Goal: Task Accomplishment & Management: Manage account settings

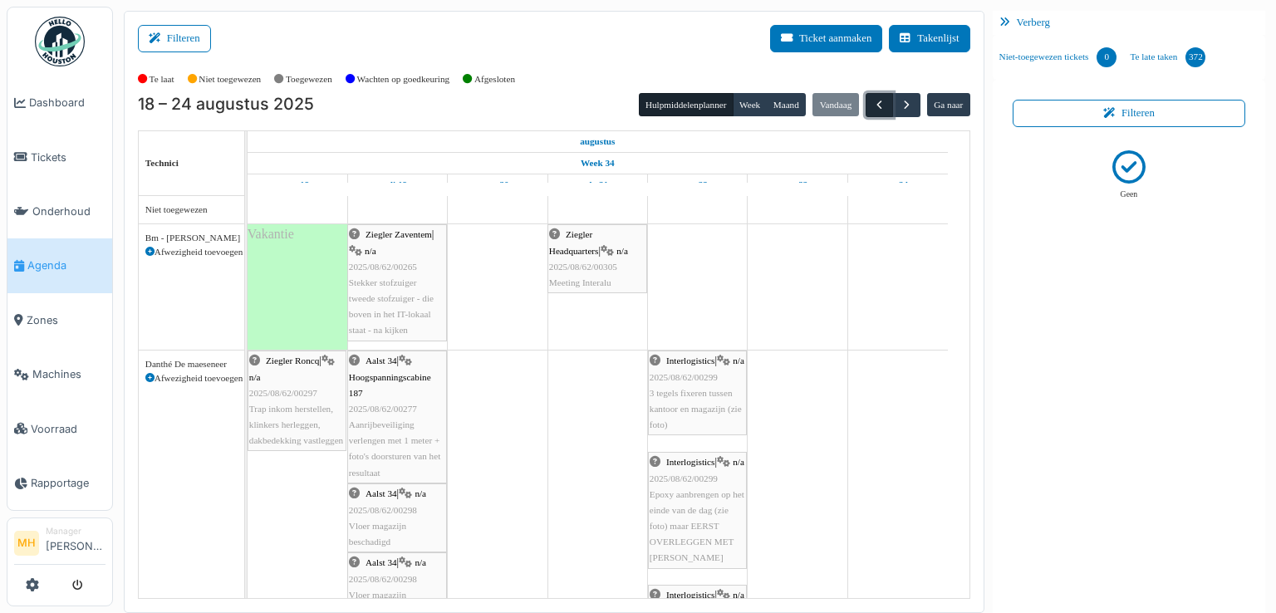
click at [872, 104] on span "button" at bounding box center [879, 105] width 14 height 14
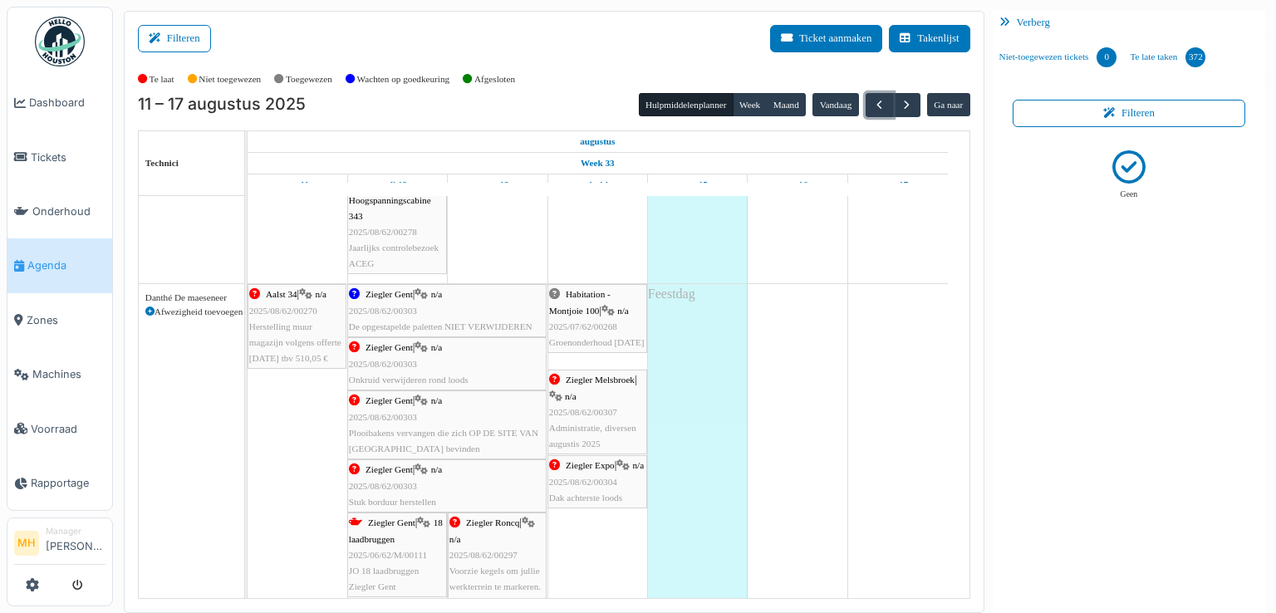
click at [590, 424] on span "Administratie, diversen augustis 2025" at bounding box center [592, 436] width 87 height 26
click at [590, 424] on body "Dashboard Tickets Onderhoud Agenda Zones Machines Voorraad Rapportage MH Manage…" at bounding box center [638, 306] width 1276 height 613
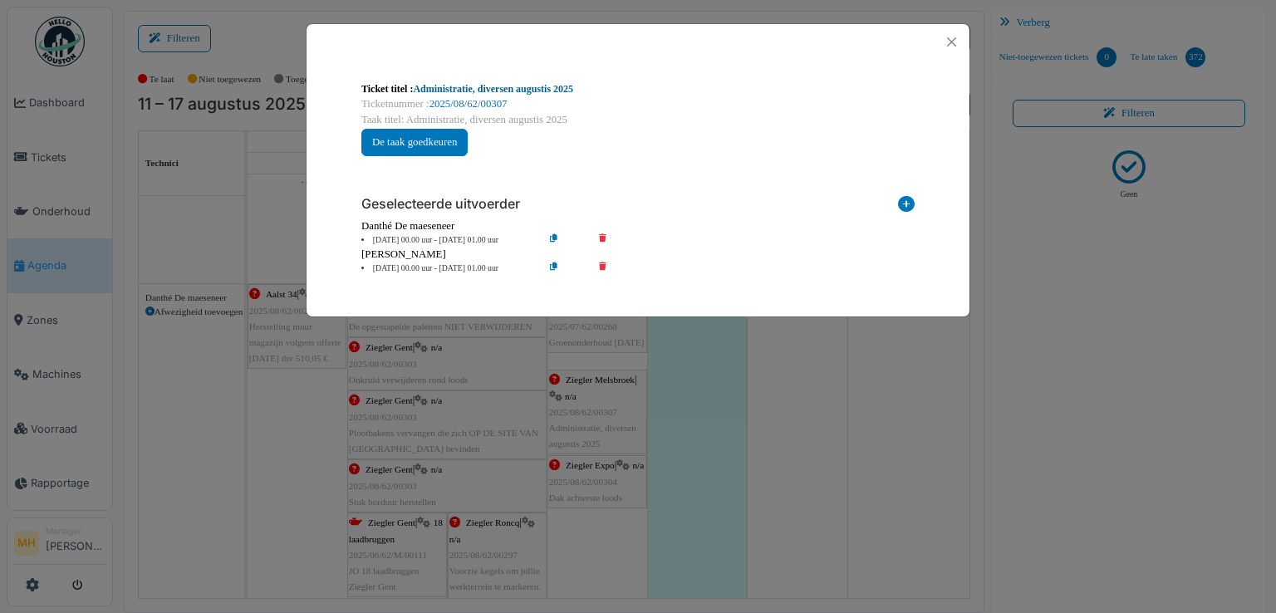
click at [466, 88] on link "Administratie, diversen augustis 2025" at bounding box center [493, 89] width 160 height 12
click at [950, 41] on button "Close" at bounding box center [951, 42] width 22 height 22
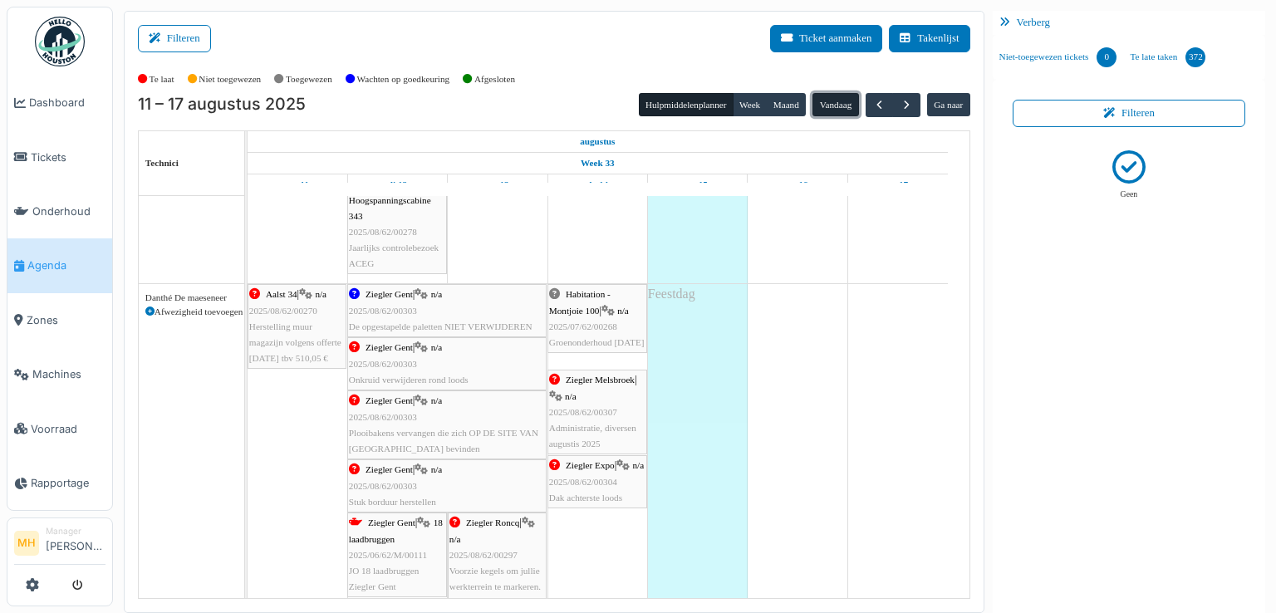
click at [832, 102] on button "Vandaag" at bounding box center [835, 104] width 46 height 23
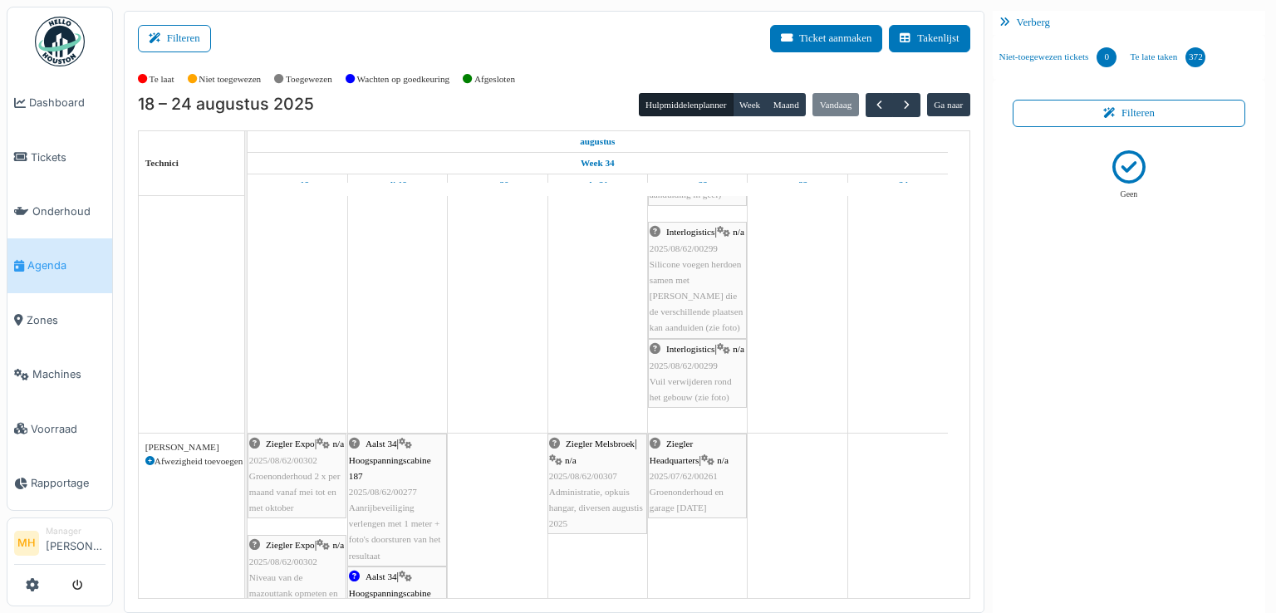
scroll to position [1329, 0]
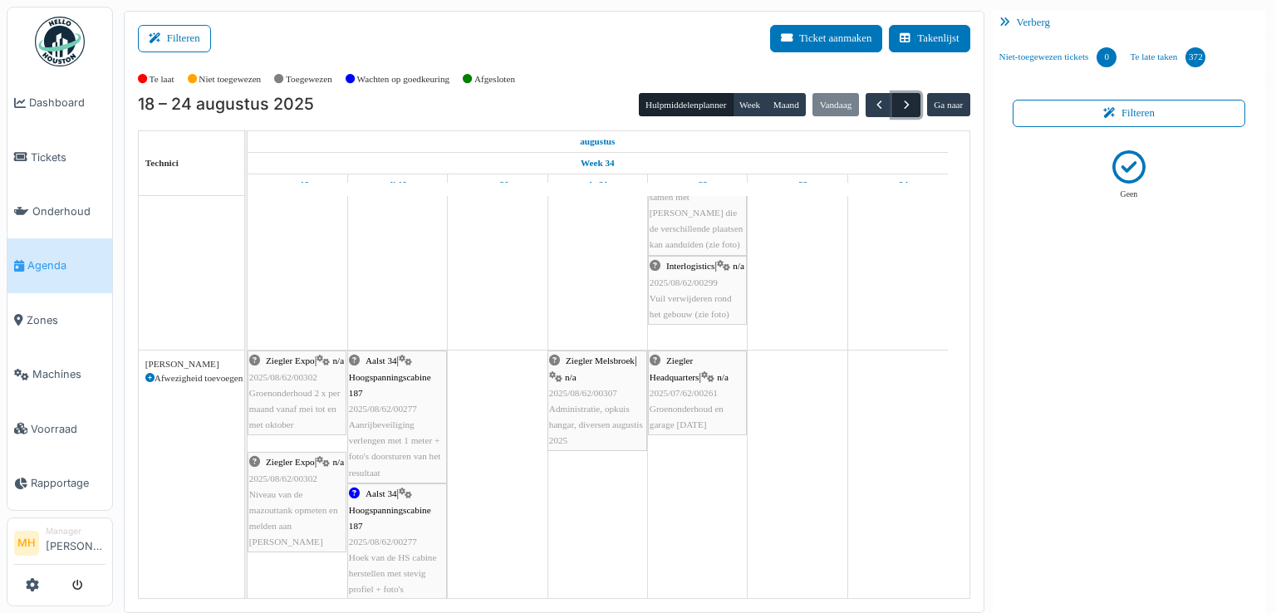
click at [900, 103] on span "button" at bounding box center [907, 105] width 14 height 14
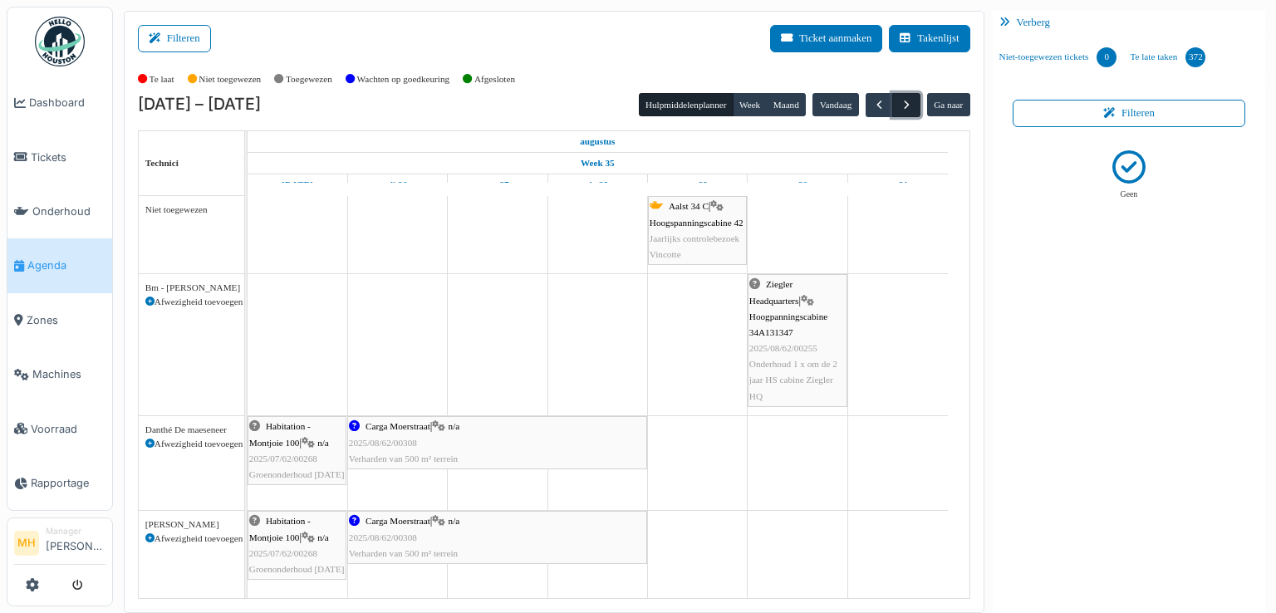
click at [900, 103] on span "button" at bounding box center [907, 105] width 14 height 14
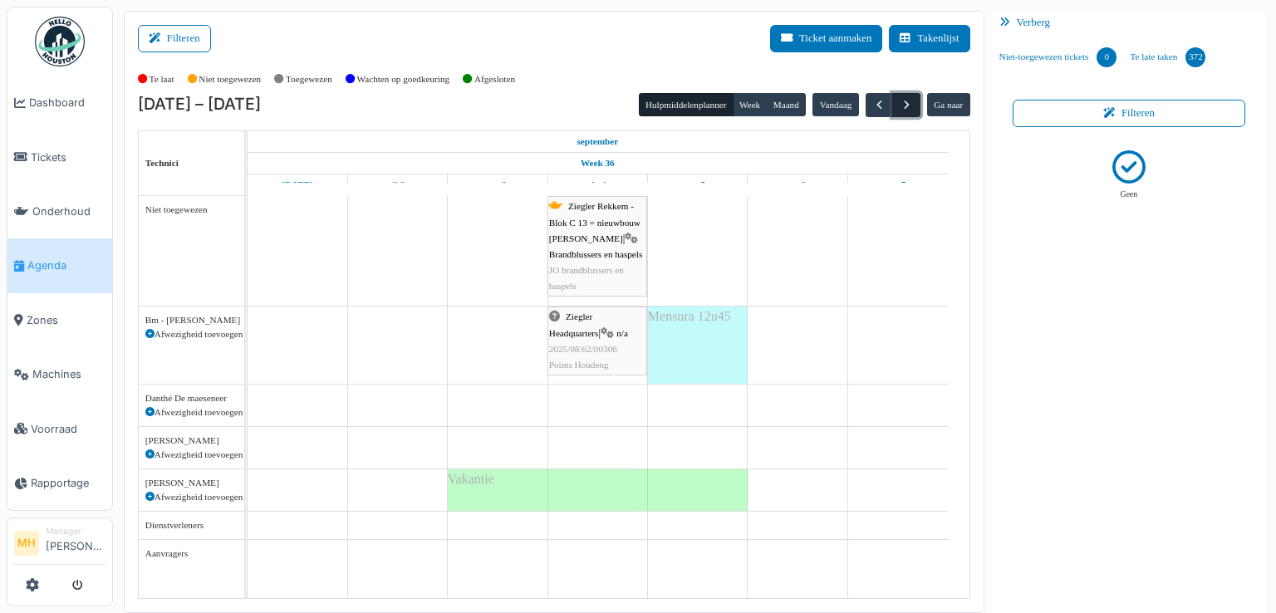
click at [900, 103] on span "button" at bounding box center [907, 105] width 14 height 14
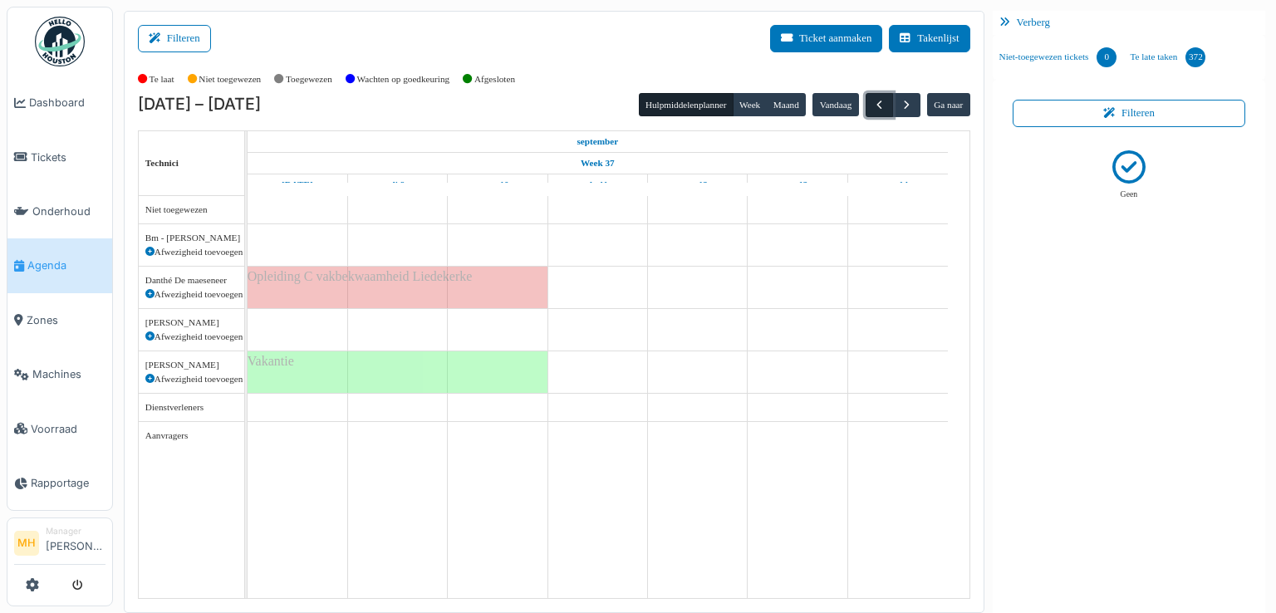
drag, startPoint x: 870, startPoint y: 105, endPoint x: 865, endPoint y: 114, distance: 10.4
click at [872, 107] on span "button" at bounding box center [879, 105] width 14 height 14
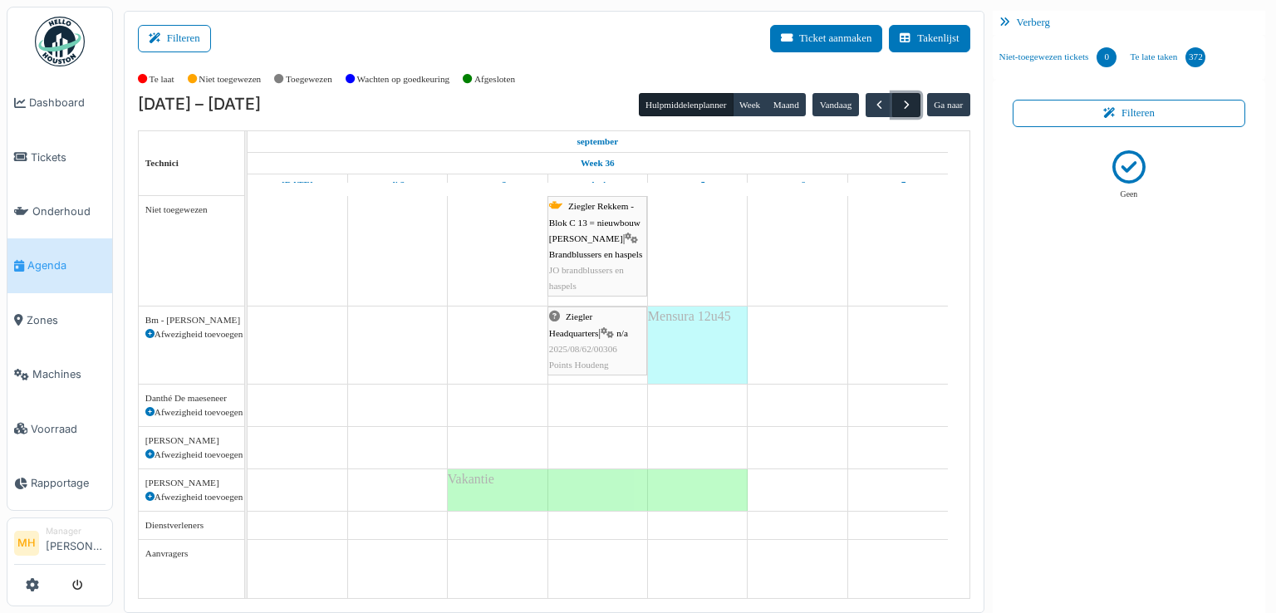
click at [904, 99] on span "button" at bounding box center [907, 105] width 14 height 14
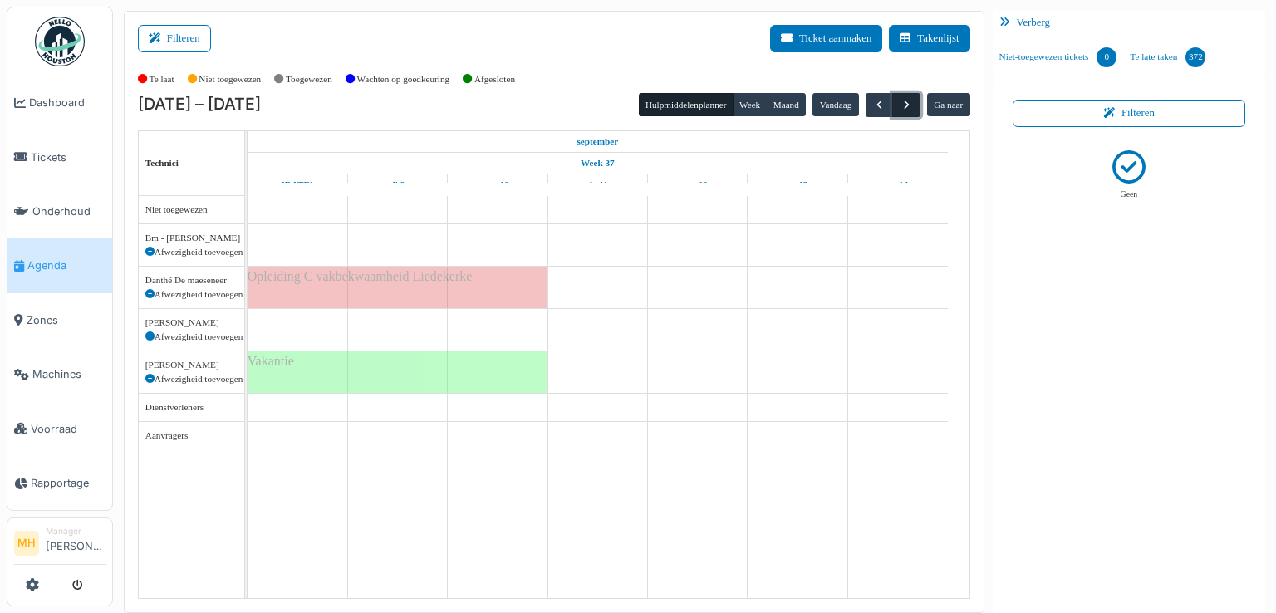
click at [901, 105] on span "button" at bounding box center [907, 105] width 14 height 14
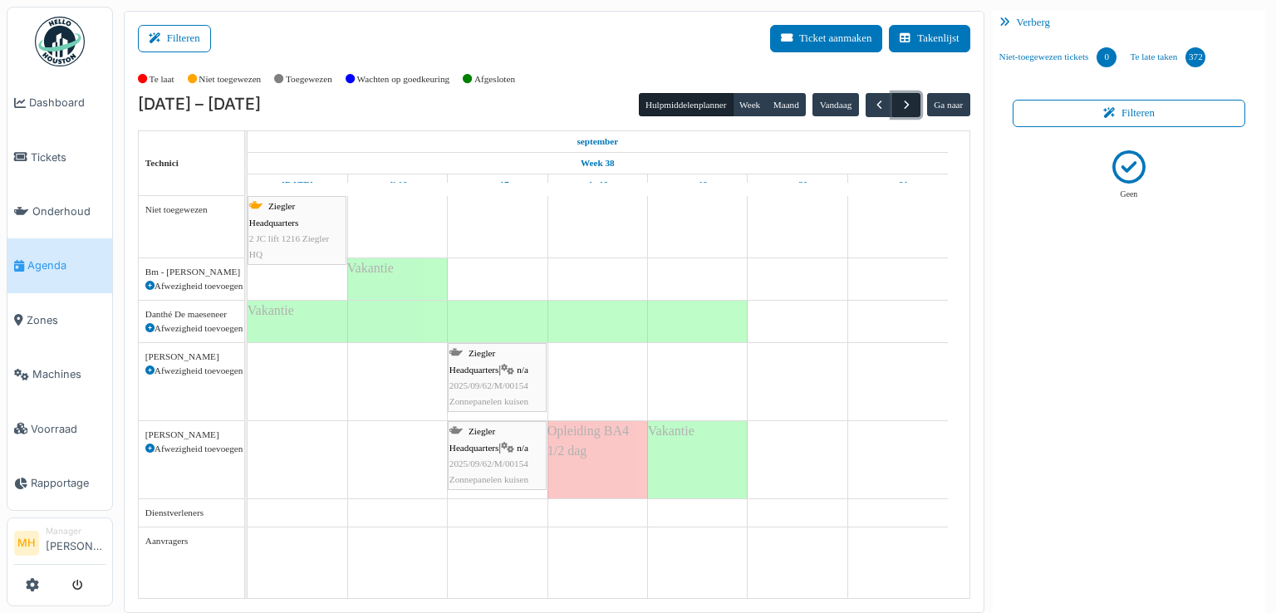
click at [900, 106] on span "button" at bounding box center [907, 105] width 14 height 14
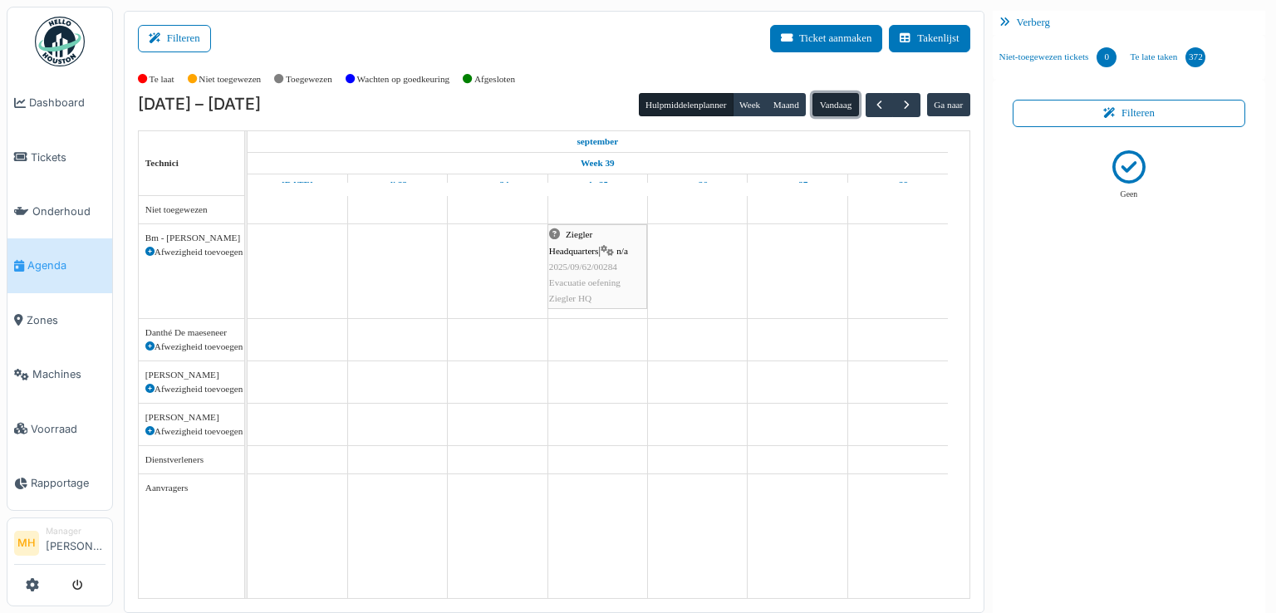
click at [834, 97] on button "Vandaag" at bounding box center [835, 104] width 46 height 23
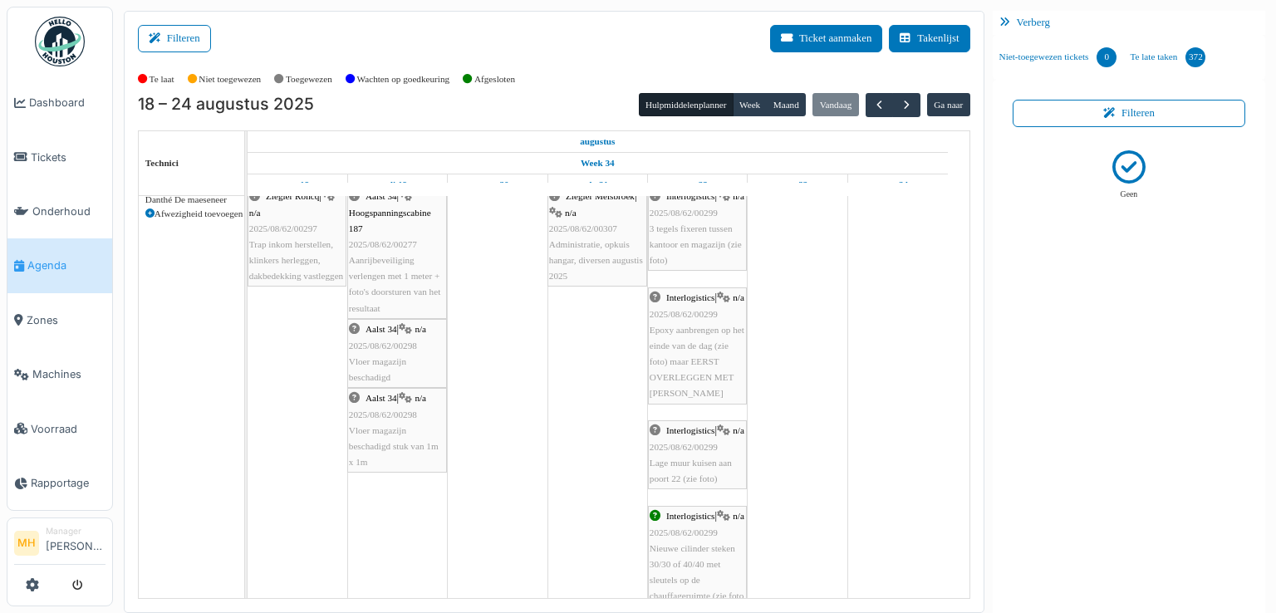
scroll to position [249, 0]
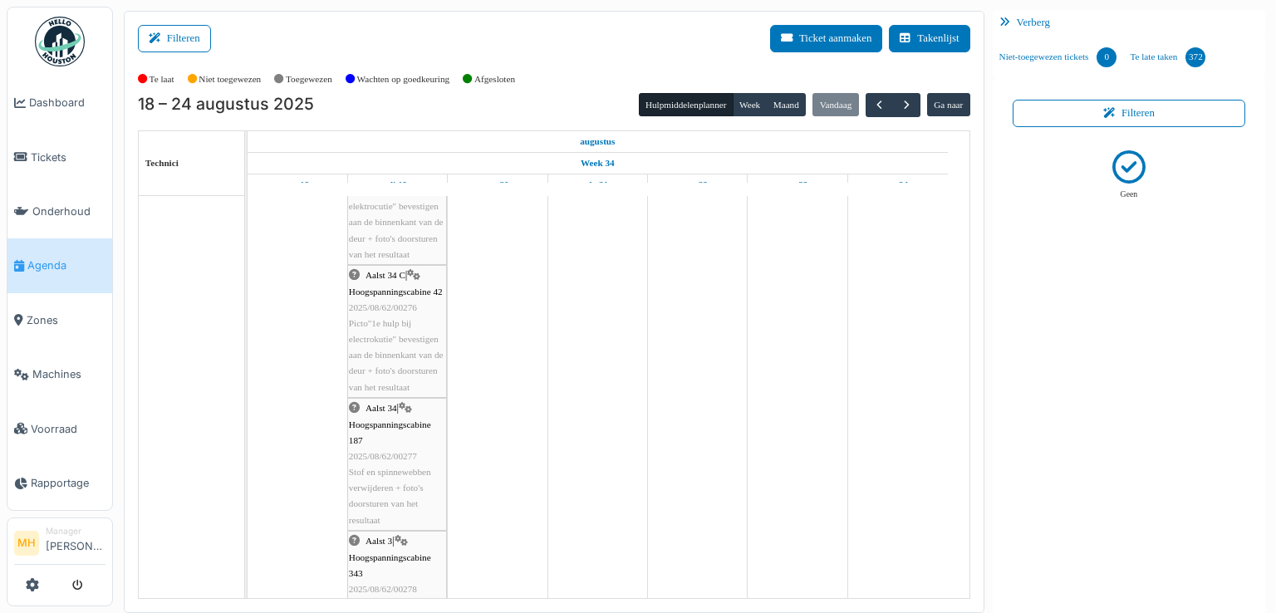
click at [383, 471] on span "Stof en spinnewebben verwijderen + foto's doorsturen van het resultaat" at bounding box center [390, 496] width 82 height 58
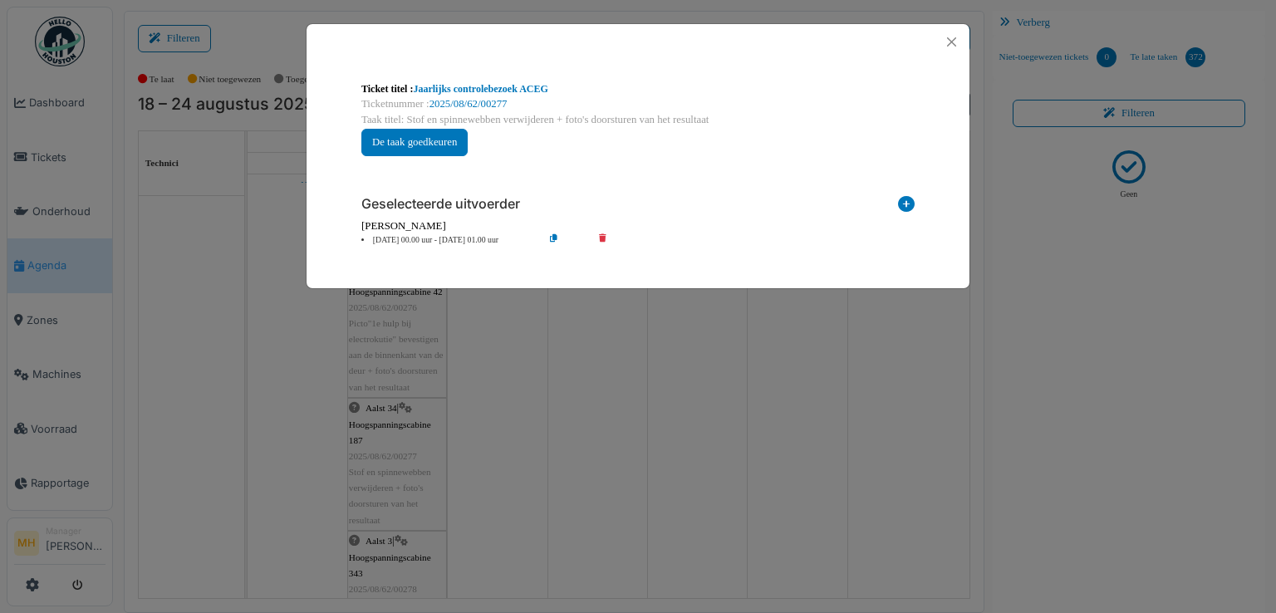
click at [393, 240] on li "19 Aug 00.00 uur - 19 Aug 01.00 uur" at bounding box center [448, 240] width 190 height 12
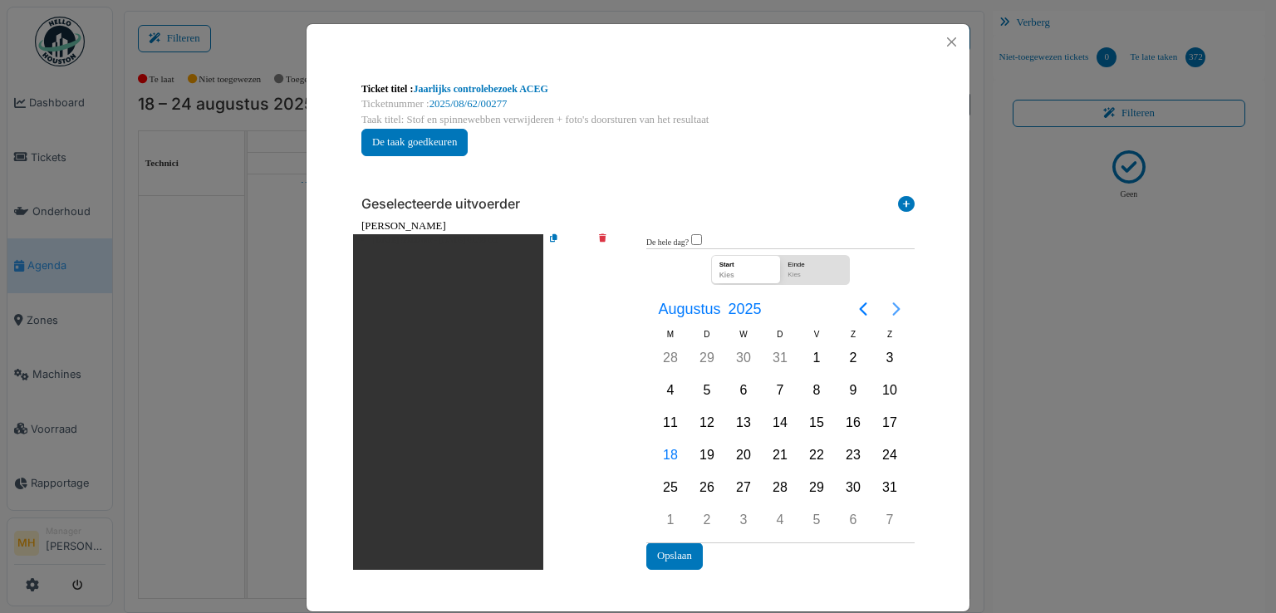
click at [894, 307] on icon "Next page" at bounding box center [896, 309] width 20 height 20
click at [665, 449] on div "22" at bounding box center [670, 455] width 25 height 25
click at [681, 544] on button "Opslaan" at bounding box center [674, 555] width 56 height 27
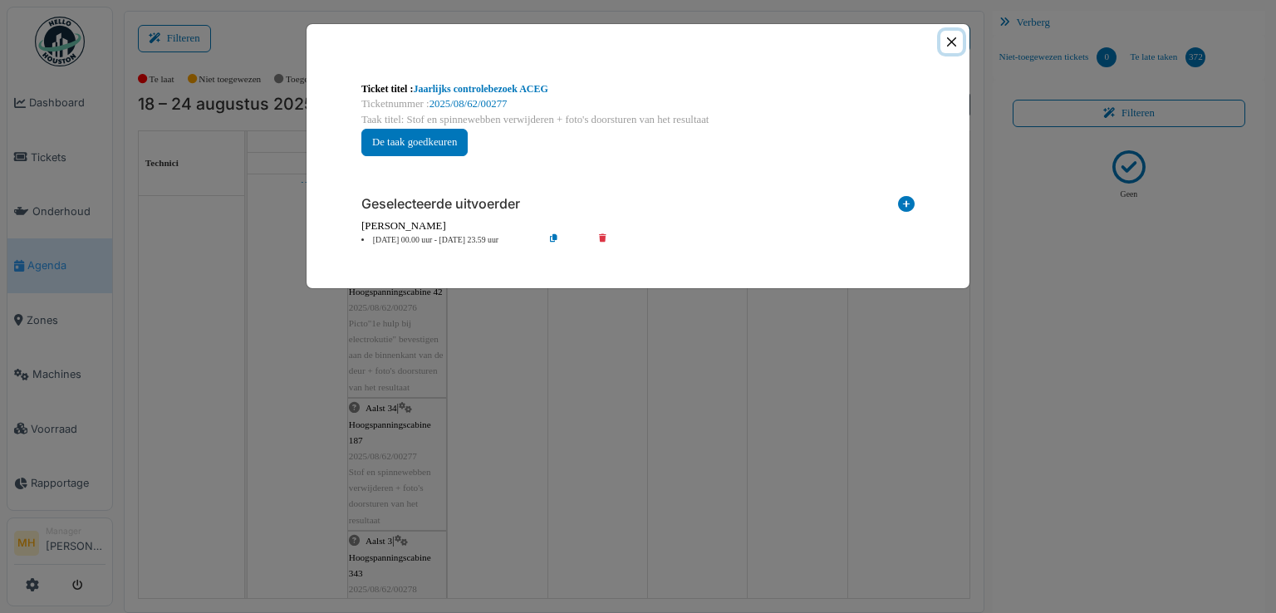
click at [950, 41] on button "Close" at bounding box center [951, 42] width 22 height 22
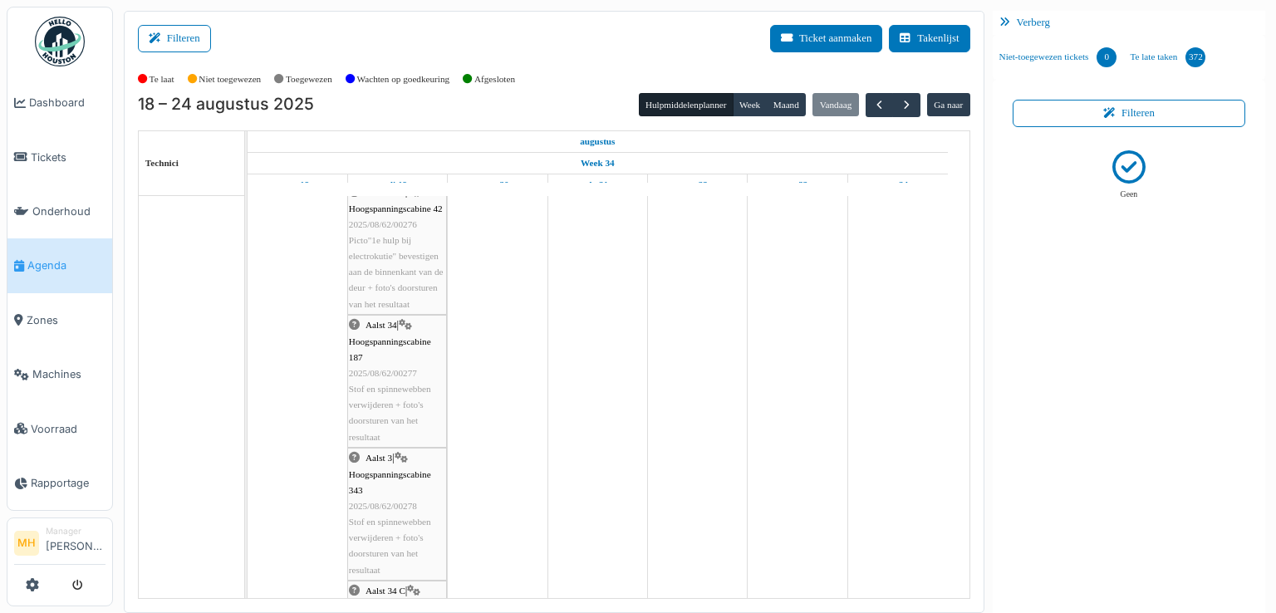
click at [382, 521] on span "Stof en spinnewebben verwijderen + foto's doorsturen van het resultaat" at bounding box center [390, 546] width 82 height 58
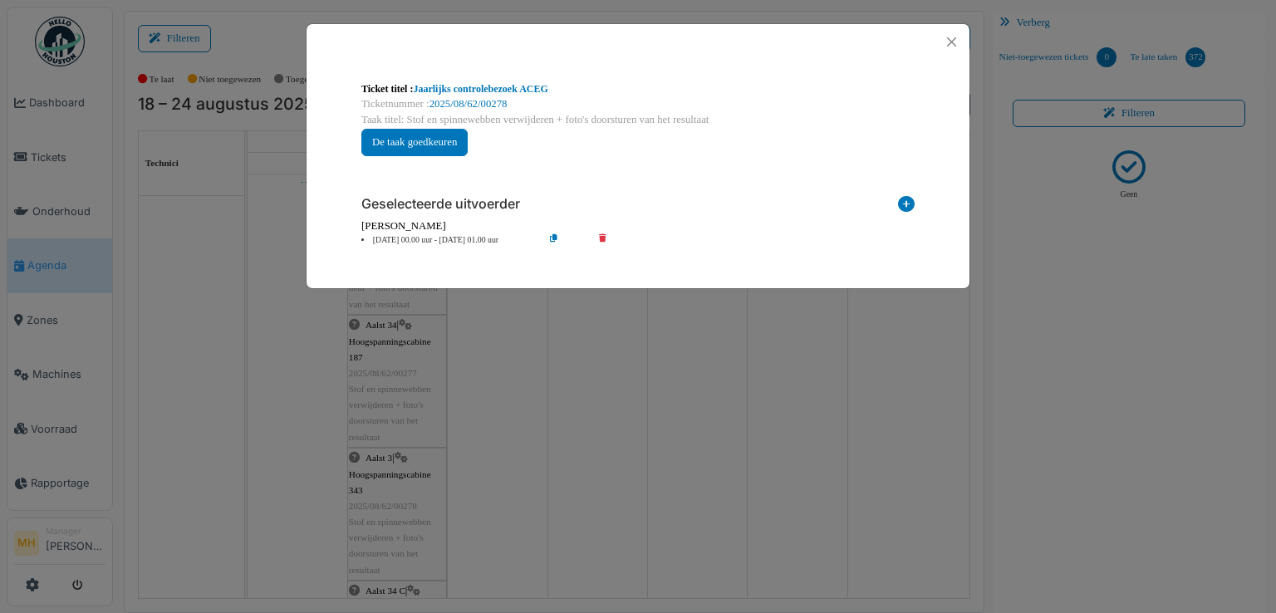
click at [403, 238] on li "19 Aug 00.00 uur - 19 Aug 01.00 uur" at bounding box center [448, 240] width 190 height 12
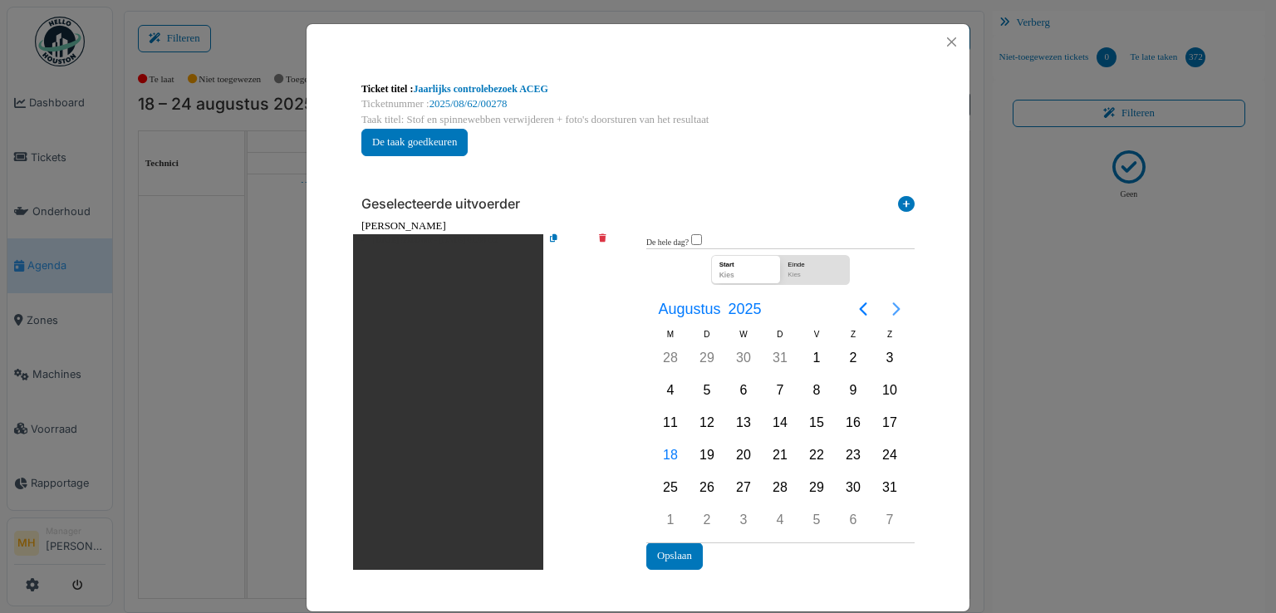
click at [893, 308] on icon "Next page" at bounding box center [896, 309] width 20 height 20
click at [661, 452] on div "22" at bounding box center [670, 455] width 25 height 25
click at [672, 545] on button "Opslaan" at bounding box center [674, 555] width 56 height 27
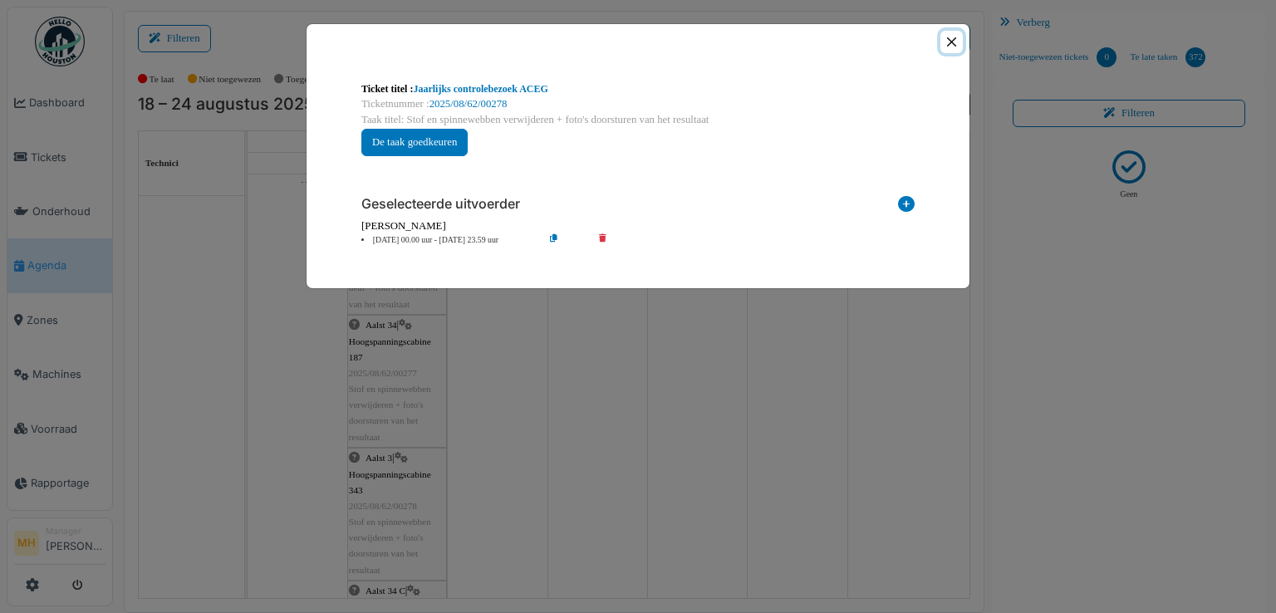
drag, startPoint x: 954, startPoint y: 42, endPoint x: 951, endPoint y: 52, distance: 10.3
click at [954, 47] on button "Close" at bounding box center [951, 42] width 22 height 22
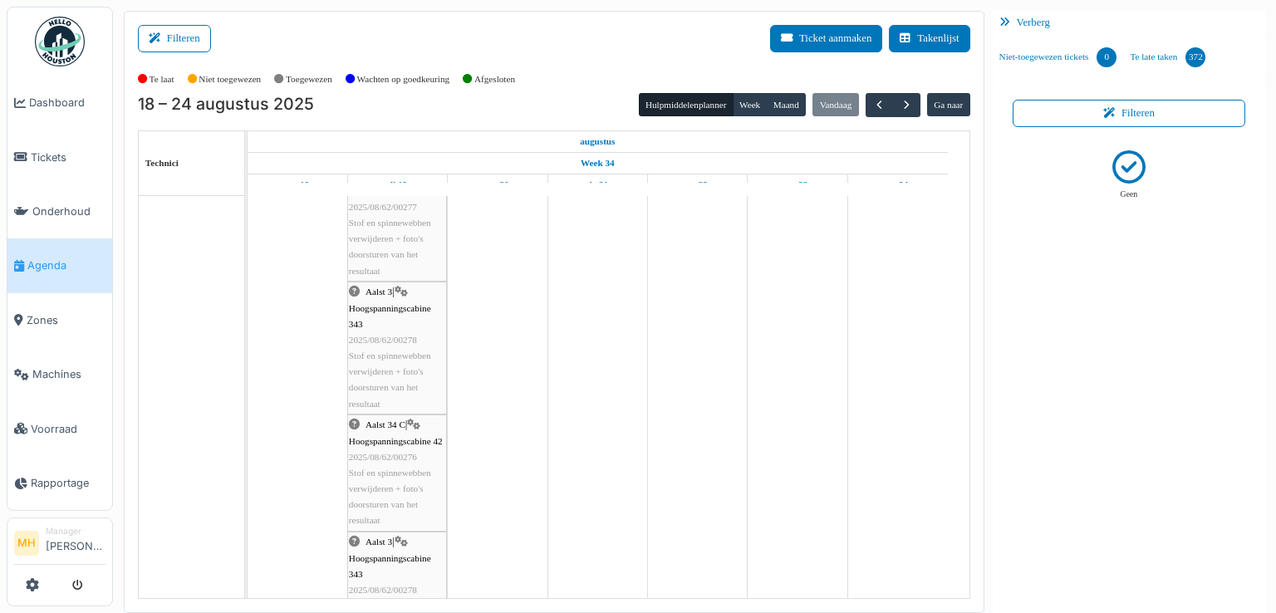
click at [408, 482] on span "Stof en spinnewebben verwijderen + foto's doorsturen van het resultaat" at bounding box center [390, 497] width 82 height 58
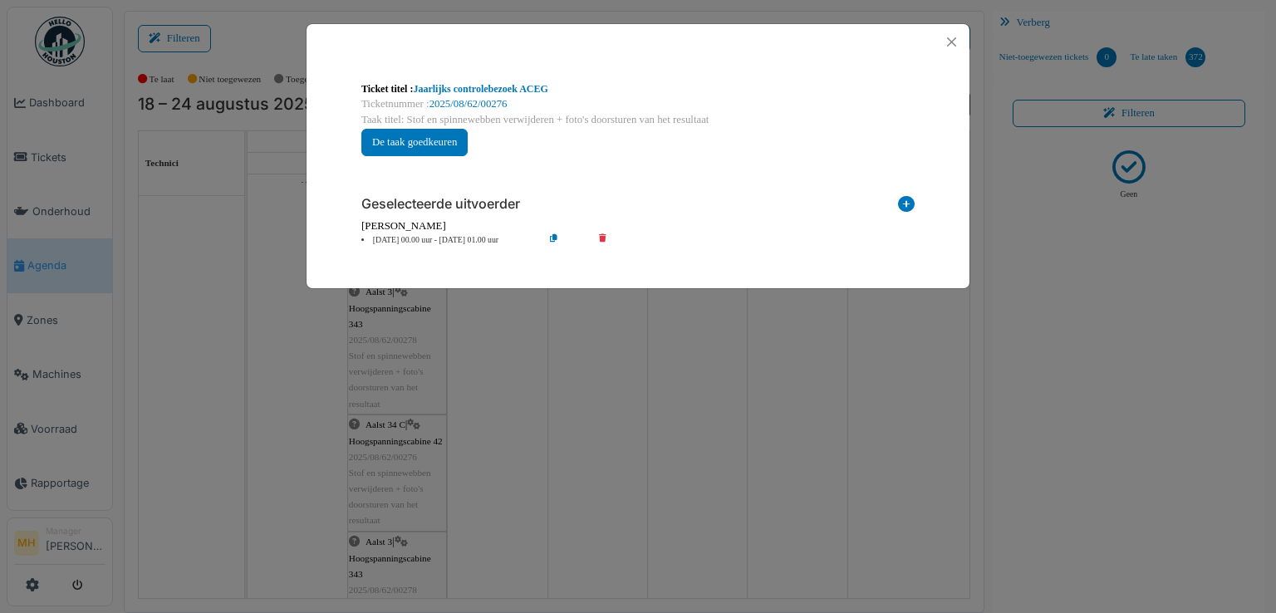
click at [402, 237] on li "19 Aug 00.00 uur - 19 Aug 01.00 uur" at bounding box center [448, 240] width 190 height 12
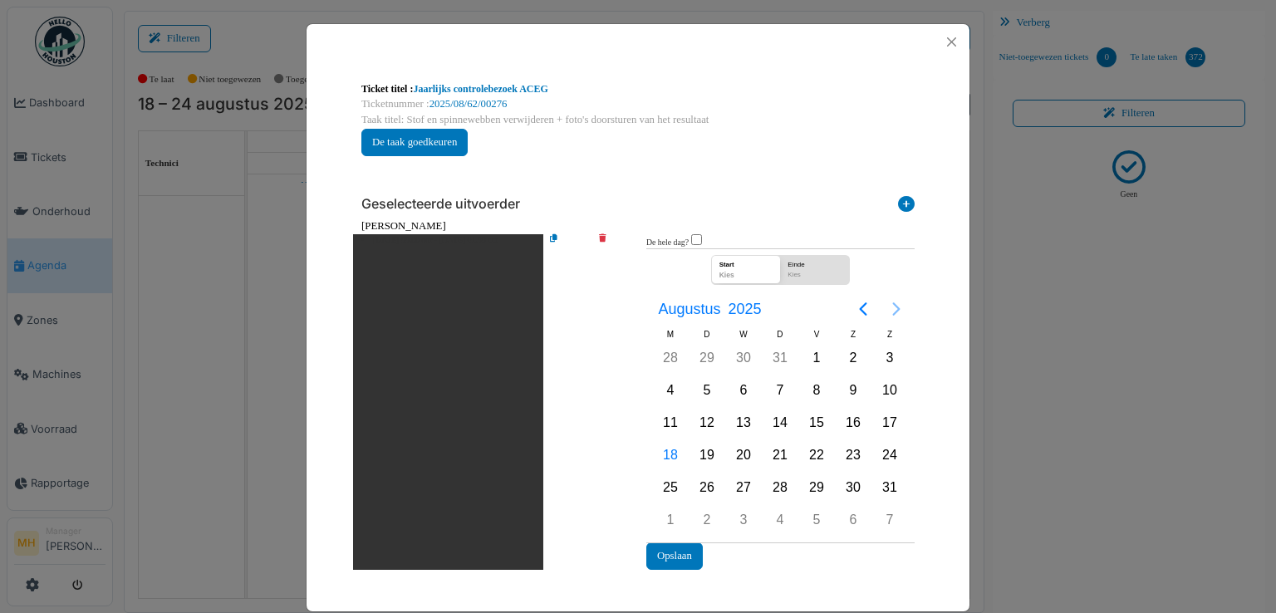
click at [886, 311] on icon "Next page" at bounding box center [896, 309] width 20 height 20
click at [658, 449] on div "22" at bounding box center [670, 455] width 25 height 25
click at [662, 449] on div "22" at bounding box center [670, 455] width 25 height 25
click at [681, 547] on button "Opslaan" at bounding box center [674, 555] width 56 height 27
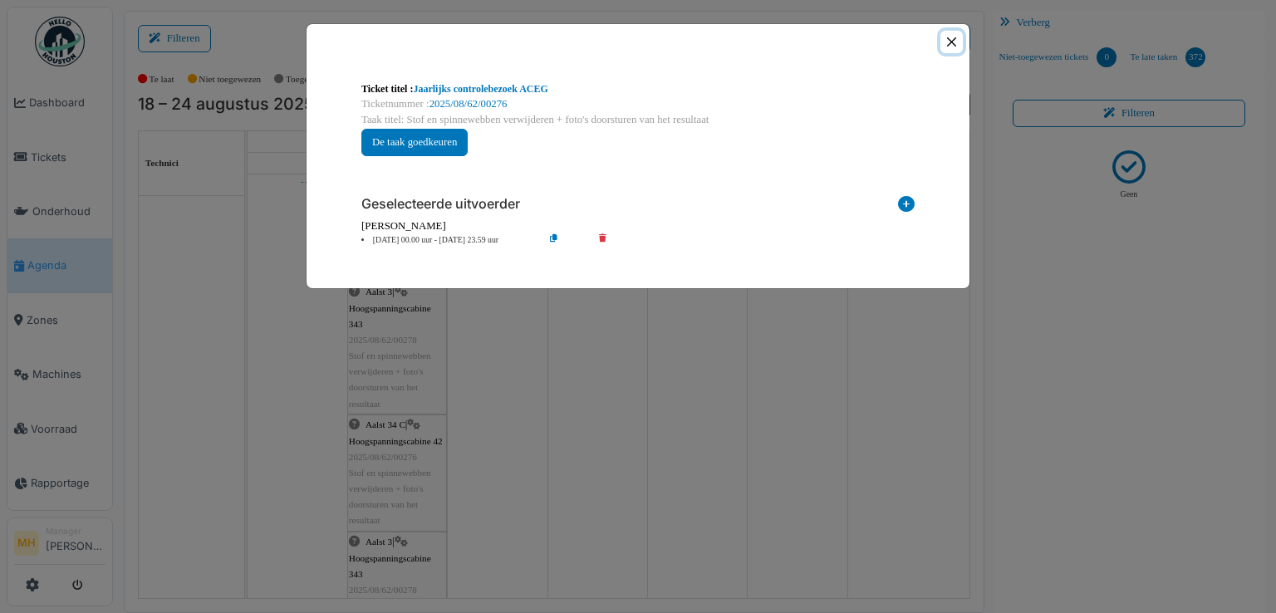
drag, startPoint x: 950, startPoint y: 42, endPoint x: 943, endPoint y: 63, distance: 22.9
click at [950, 43] on button "Close" at bounding box center [951, 42] width 22 height 22
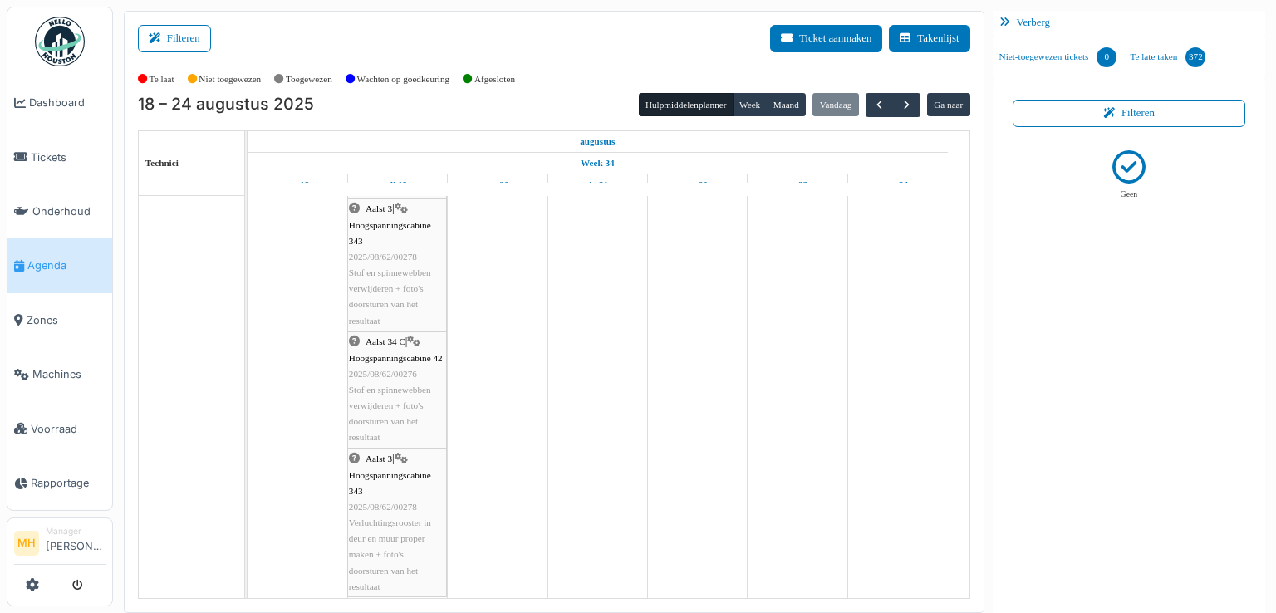
click at [391, 523] on span "Verluchtingsrooster in deur en muur proper maken + foto's doorsturen van het re…" at bounding box center [390, 555] width 82 height 74
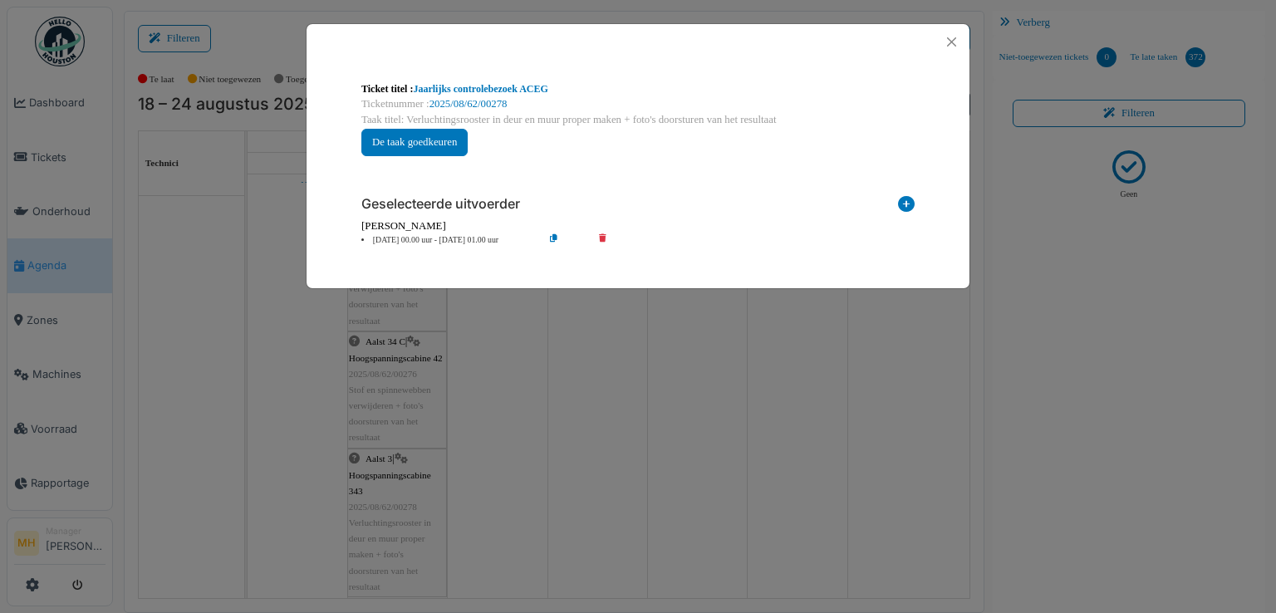
click at [408, 240] on li "19 Aug 00.00 uur - 19 Aug 01.00 uur" at bounding box center [448, 240] width 190 height 12
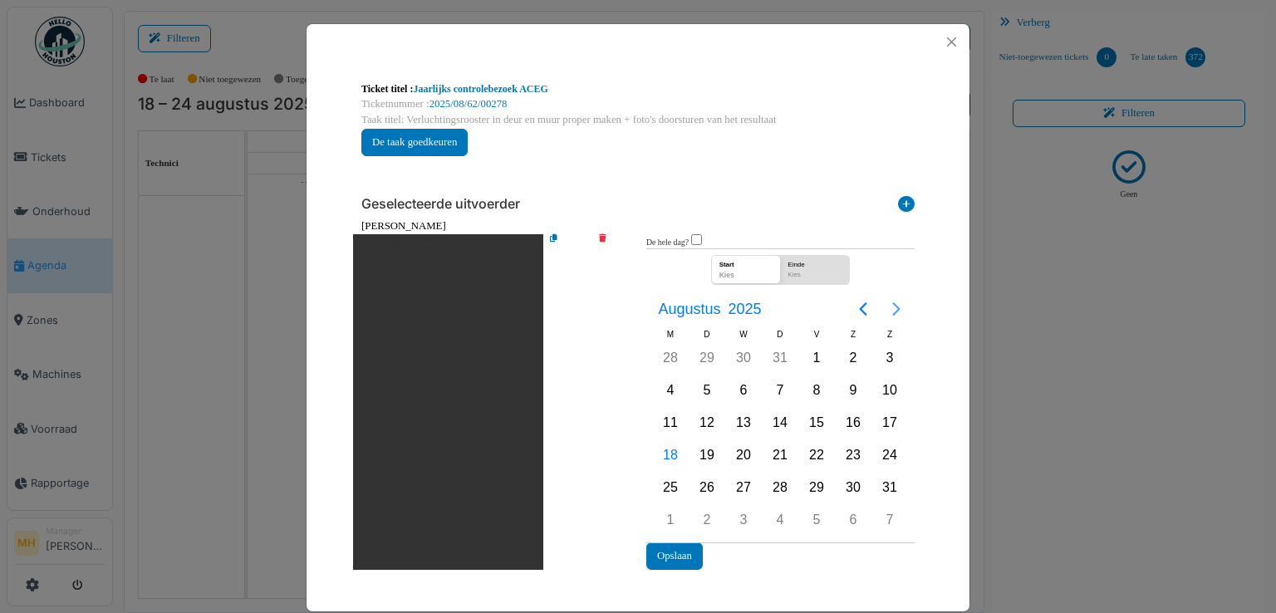
click at [889, 306] on icon "Next page" at bounding box center [896, 309] width 20 height 20
click at [660, 451] on div "22" at bounding box center [670, 455] width 25 height 25
drag, startPoint x: 669, startPoint y: 550, endPoint x: 679, endPoint y: 548, distance: 10.1
click at [670, 550] on button "Opslaan" at bounding box center [674, 555] width 56 height 27
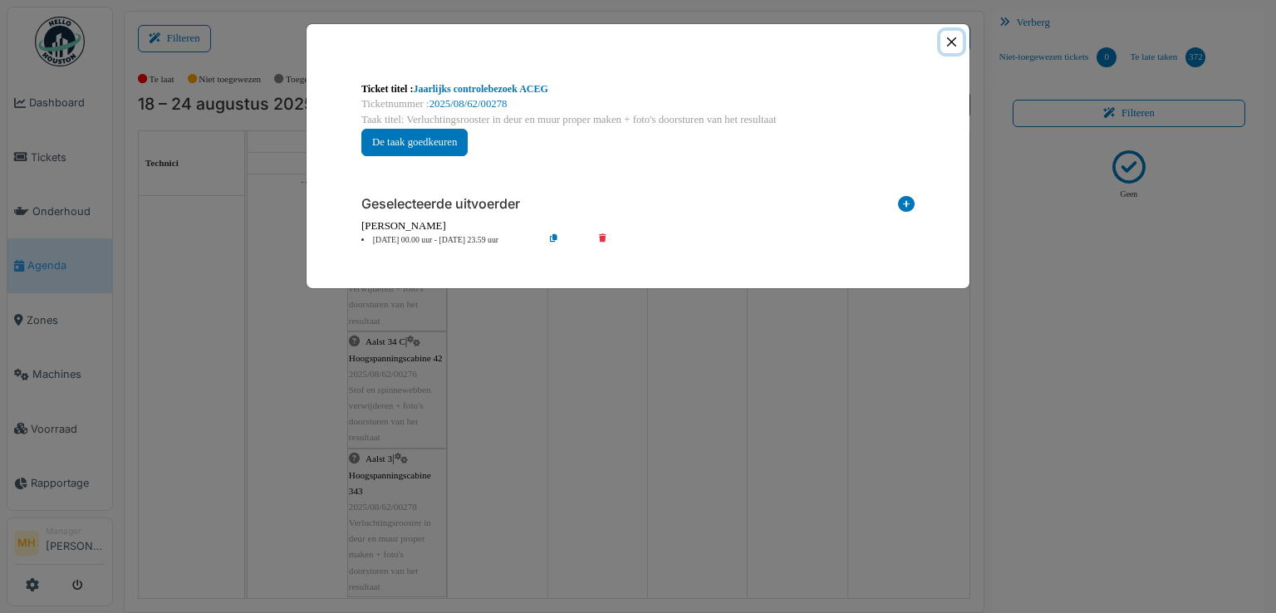
drag, startPoint x: 958, startPoint y: 41, endPoint x: 935, endPoint y: 84, distance: 49.1
click at [960, 48] on button "Close" at bounding box center [951, 42] width 22 height 22
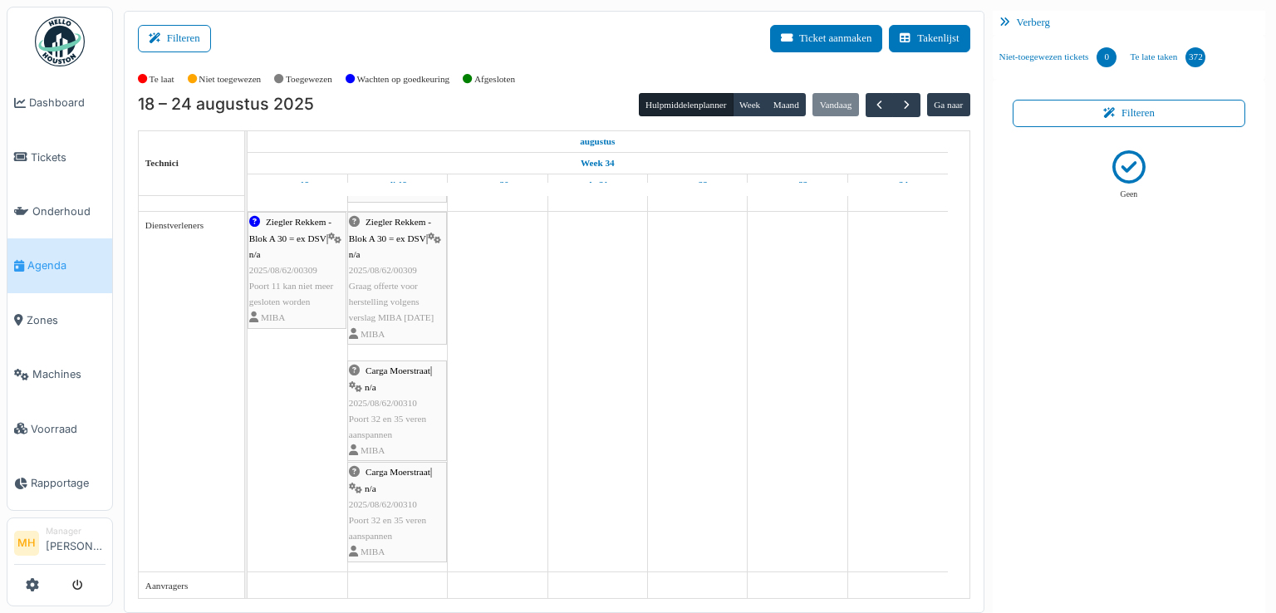
scroll to position [2526, 0]
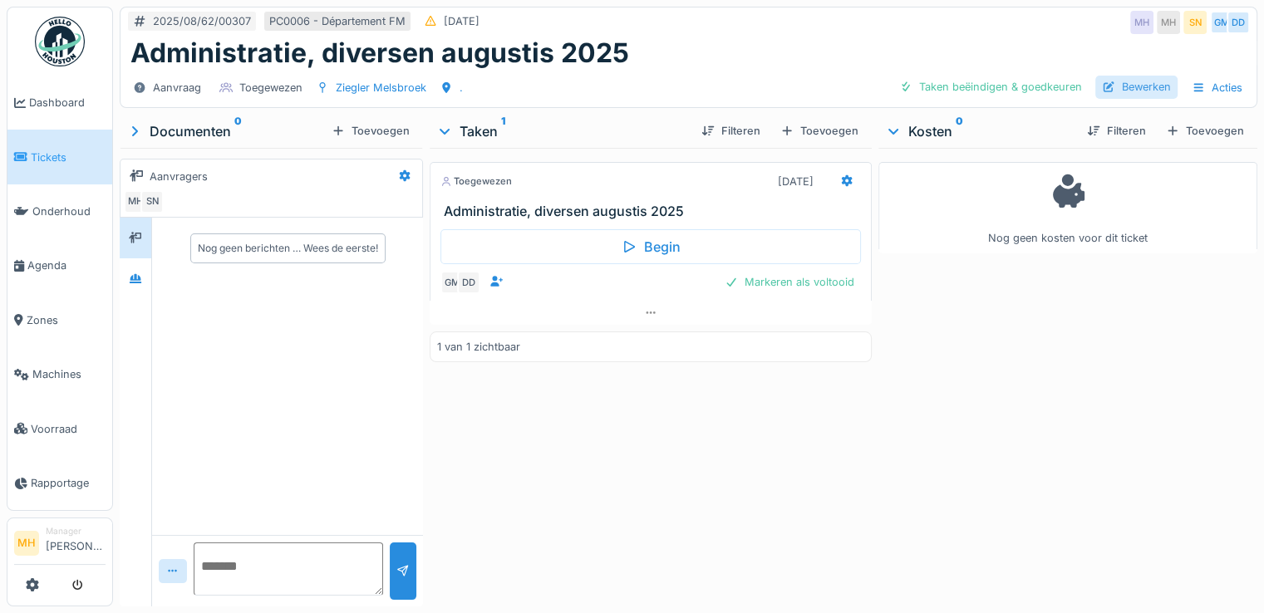
drag, startPoint x: 1138, startPoint y: 84, endPoint x: 1125, endPoint y: 96, distance: 17.7
click at [1138, 85] on div "Bewerken" at bounding box center [1136, 87] width 82 height 22
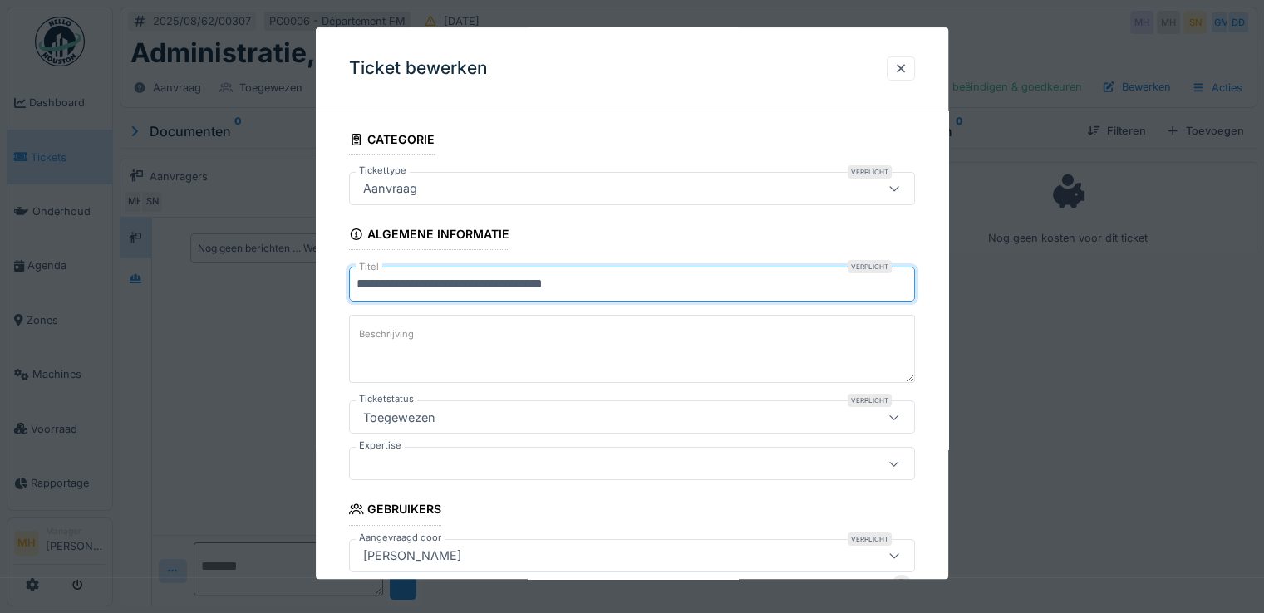
drag, startPoint x: 449, startPoint y: 284, endPoint x: 682, endPoint y: 318, distance: 235.9
click at [449, 284] on input "**********" at bounding box center [632, 284] width 566 height 35
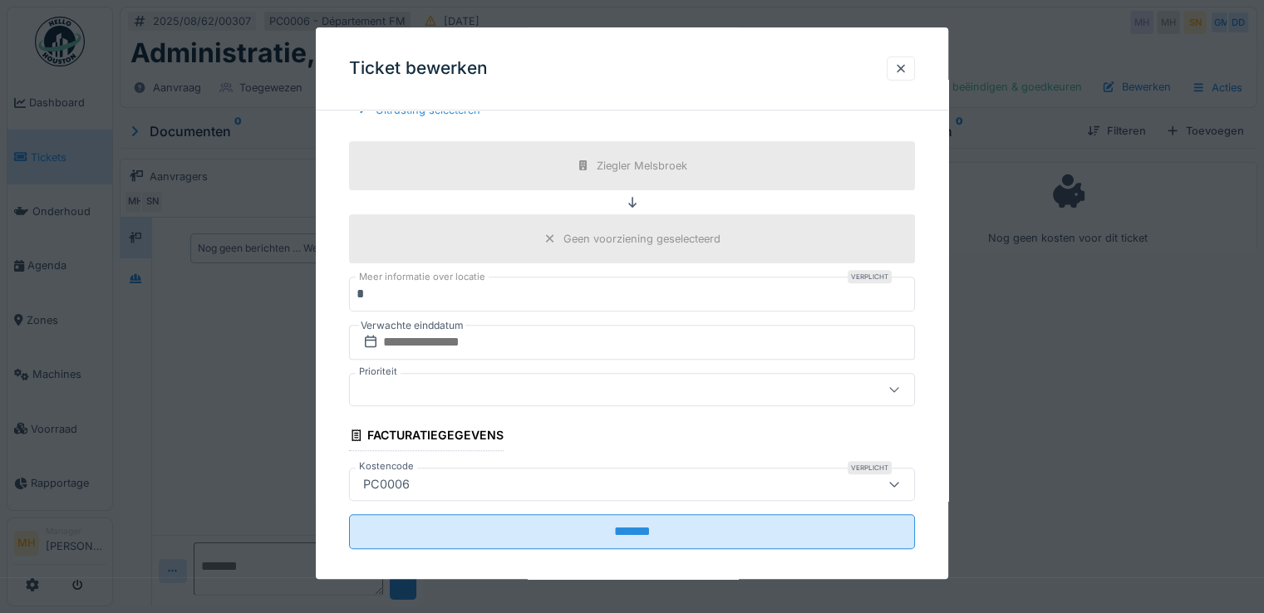
scroll to position [594, 0]
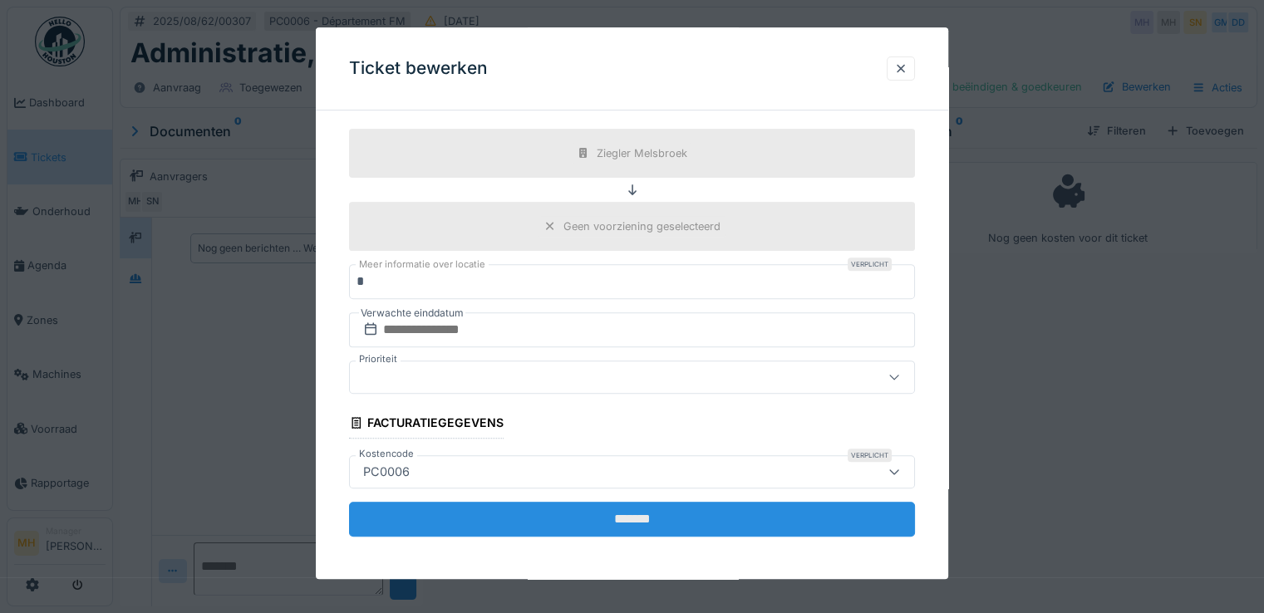
type input "**********"
click at [663, 519] on input "*******" at bounding box center [632, 519] width 566 height 35
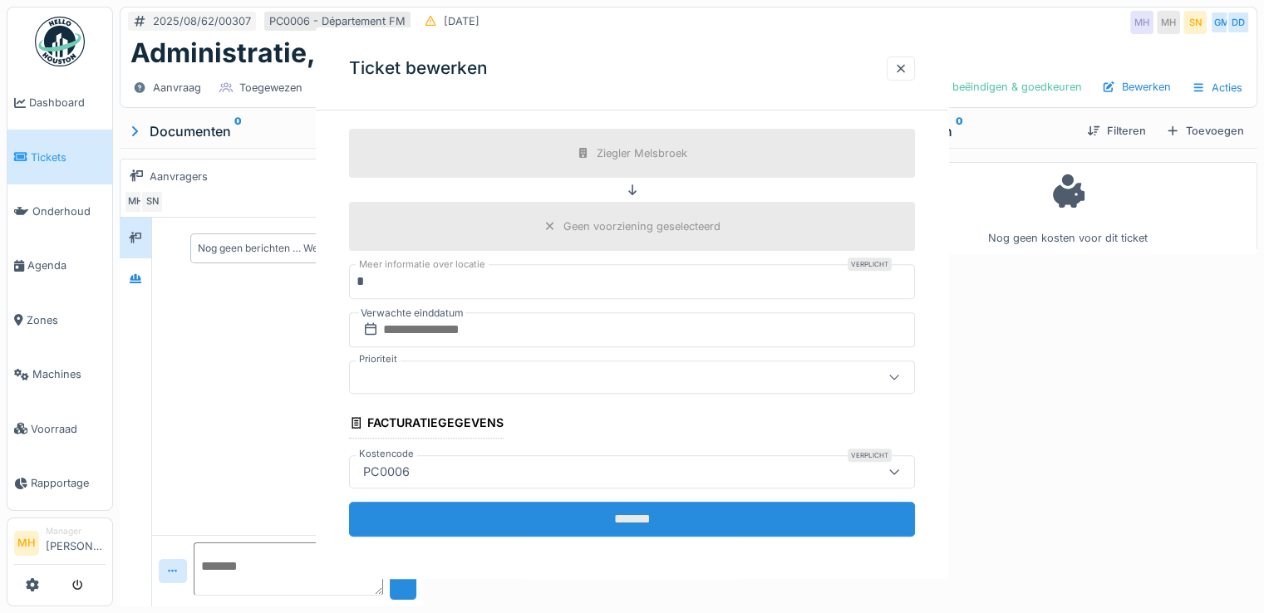
scroll to position [0, 0]
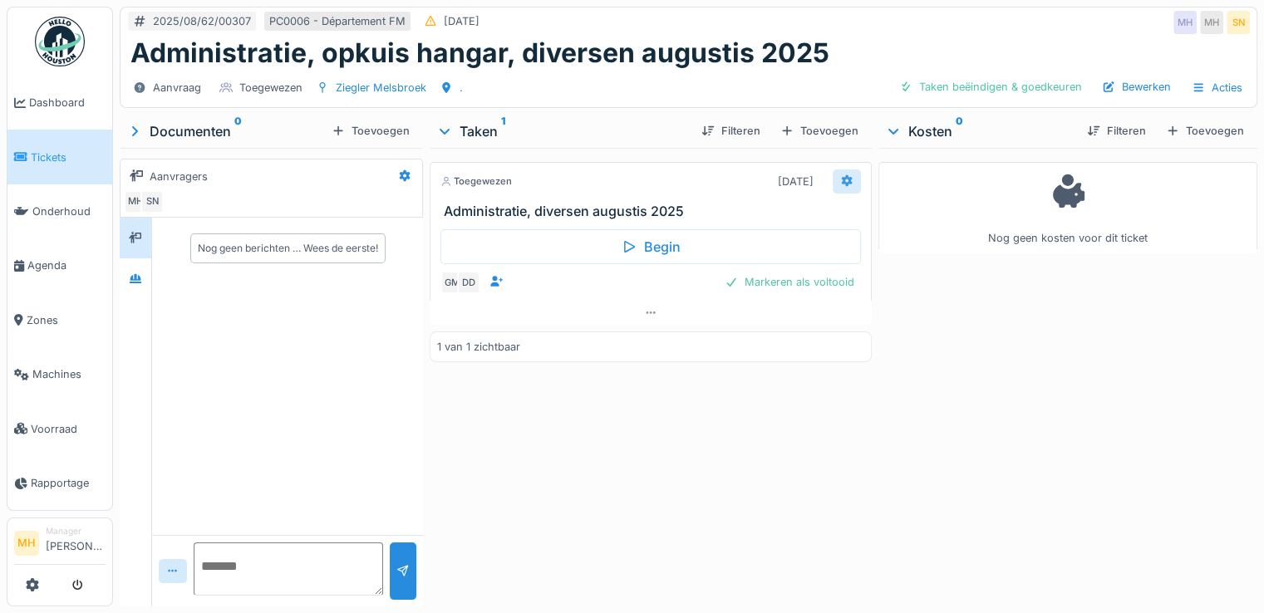
click at [840, 180] on icon at bounding box center [846, 180] width 13 height 11
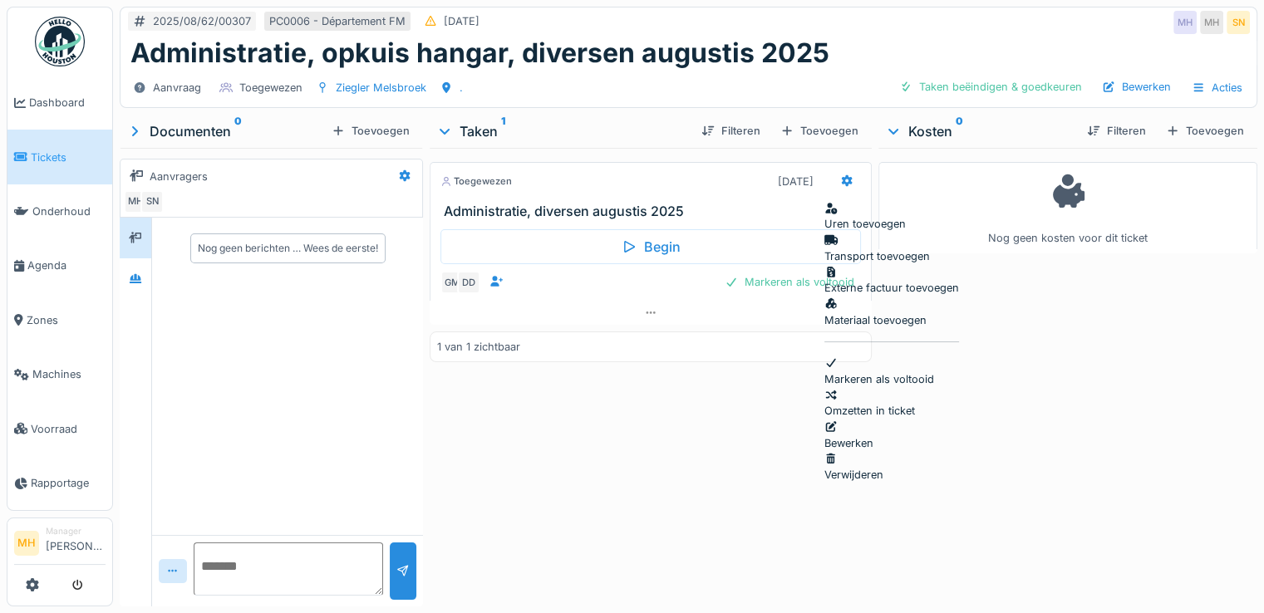
click at [895, 419] on div "Bewerken" at bounding box center [891, 435] width 135 height 32
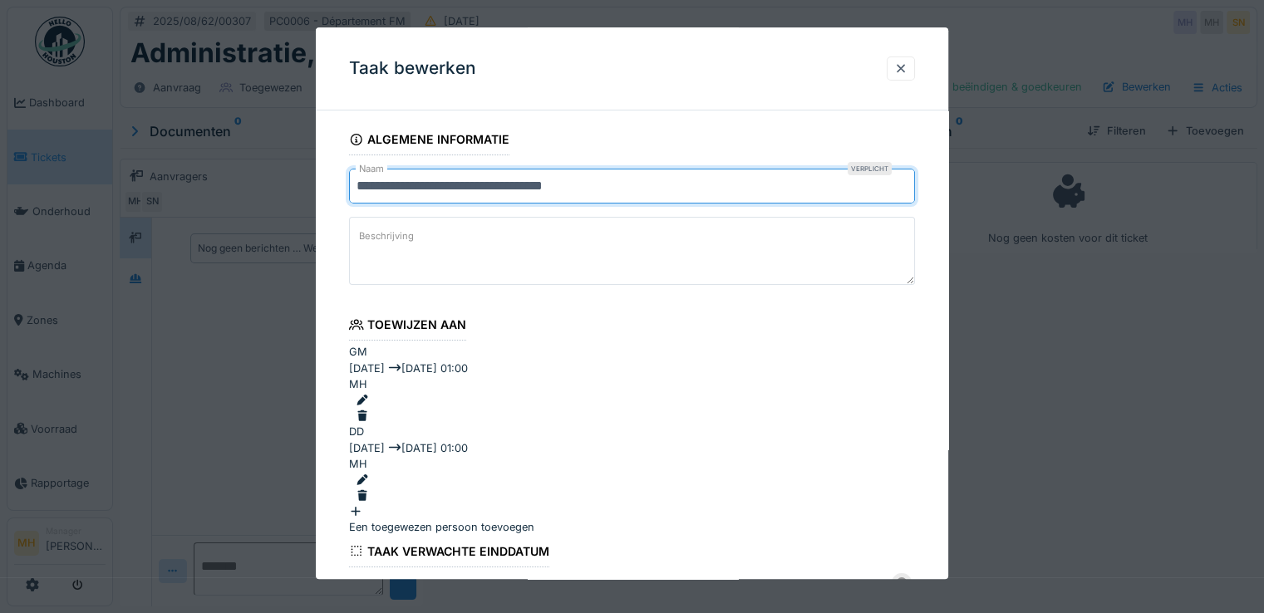
drag, startPoint x: 446, startPoint y: 187, endPoint x: 593, endPoint y: 223, distance: 151.5
click at [447, 187] on input "**********" at bounding box center [632, 186] width 566 height 35
type input "**********"
click at [503, 503] on div "Een toegewezen persoon toevoegen" at bounding box center [632, 519] width 566 height 32
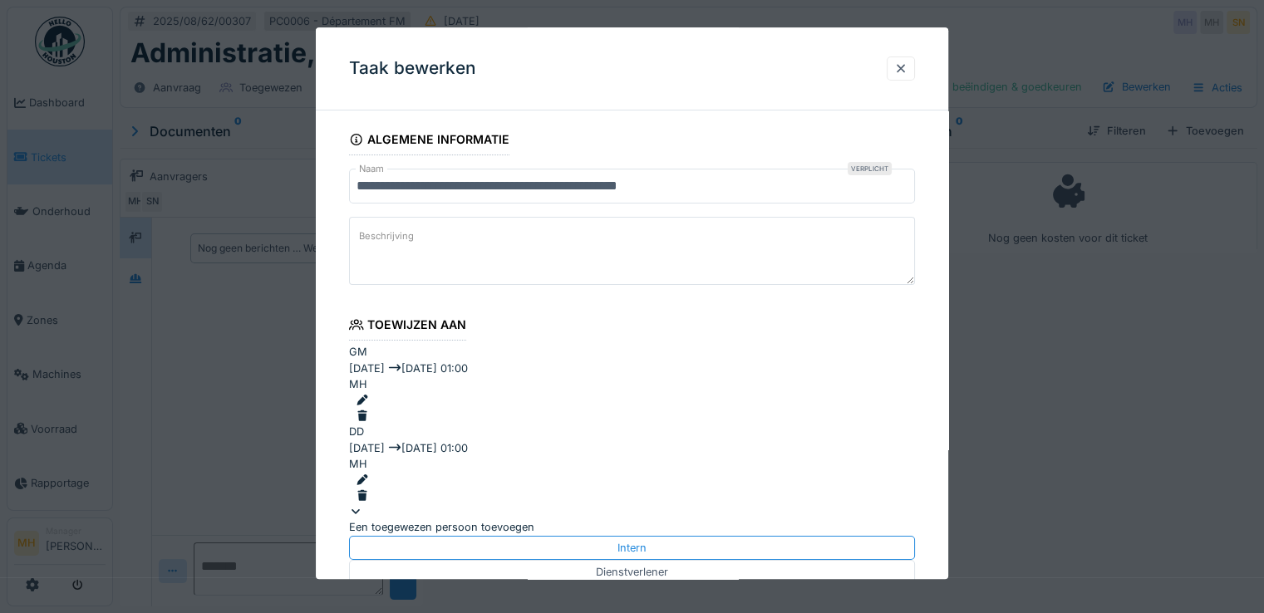
click at [476, 612] on div "Melsbroek 1" at bounding box center [445, 622] width 61 height 16
click at [587, 610] on div "Melsbroek 2" at bounding box center [631, 622] width 179 height 24
type input "**********"
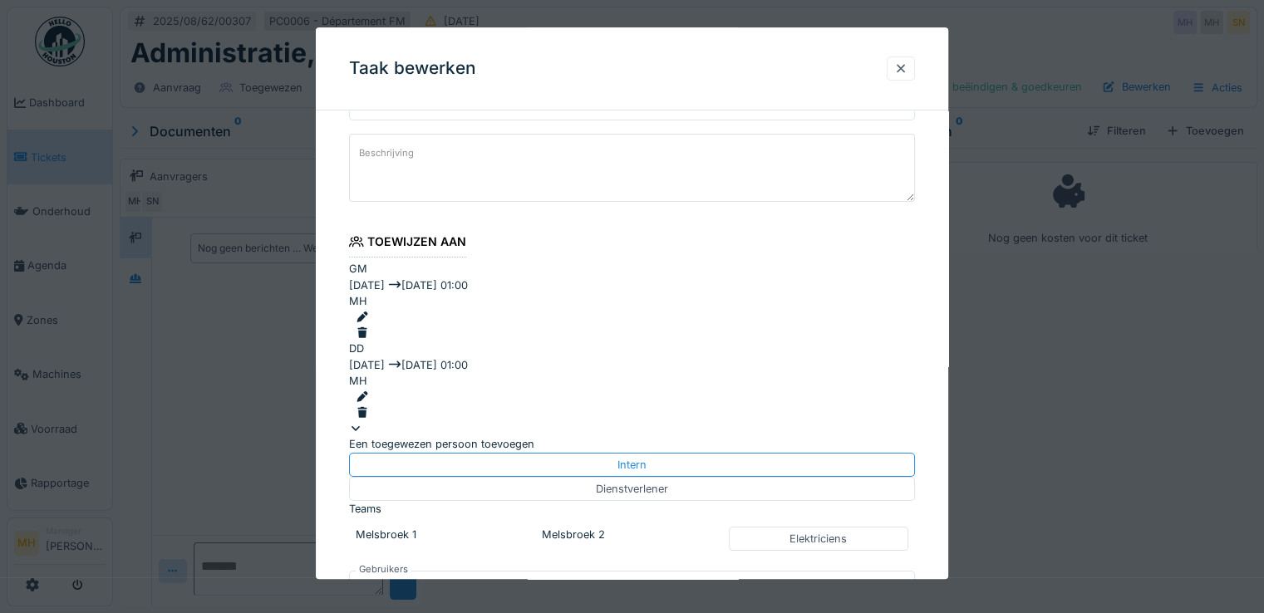
scroll to position [249, 0]
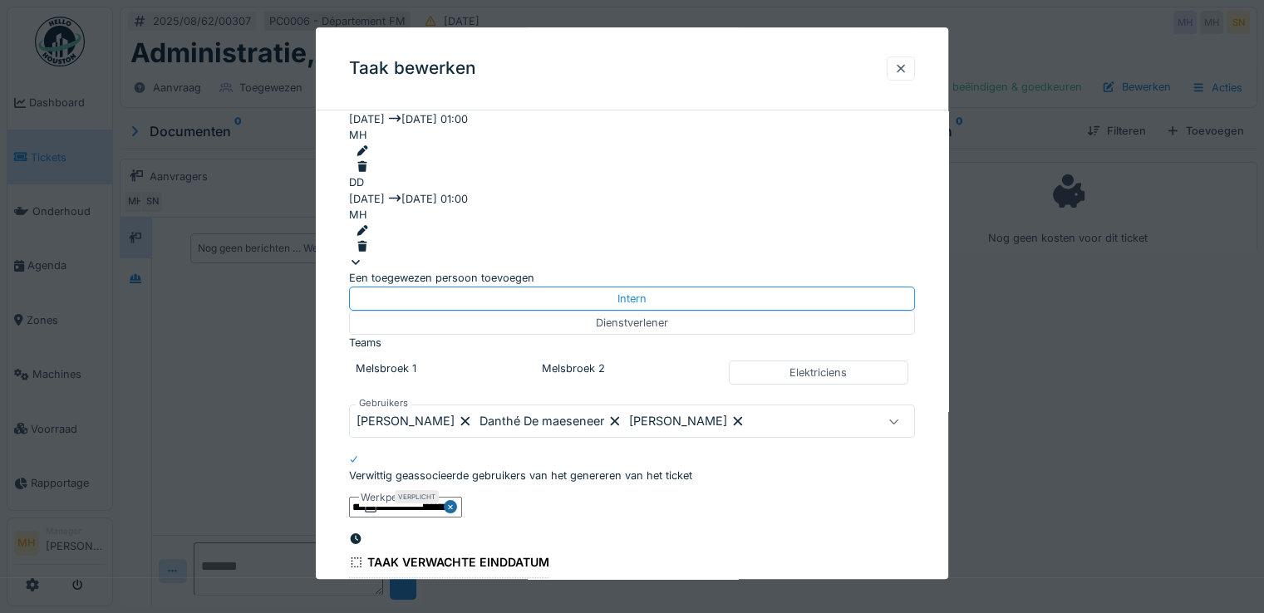
click at [395, 497] on input "**********" at bounding box center [405, 507] width 113 height 21
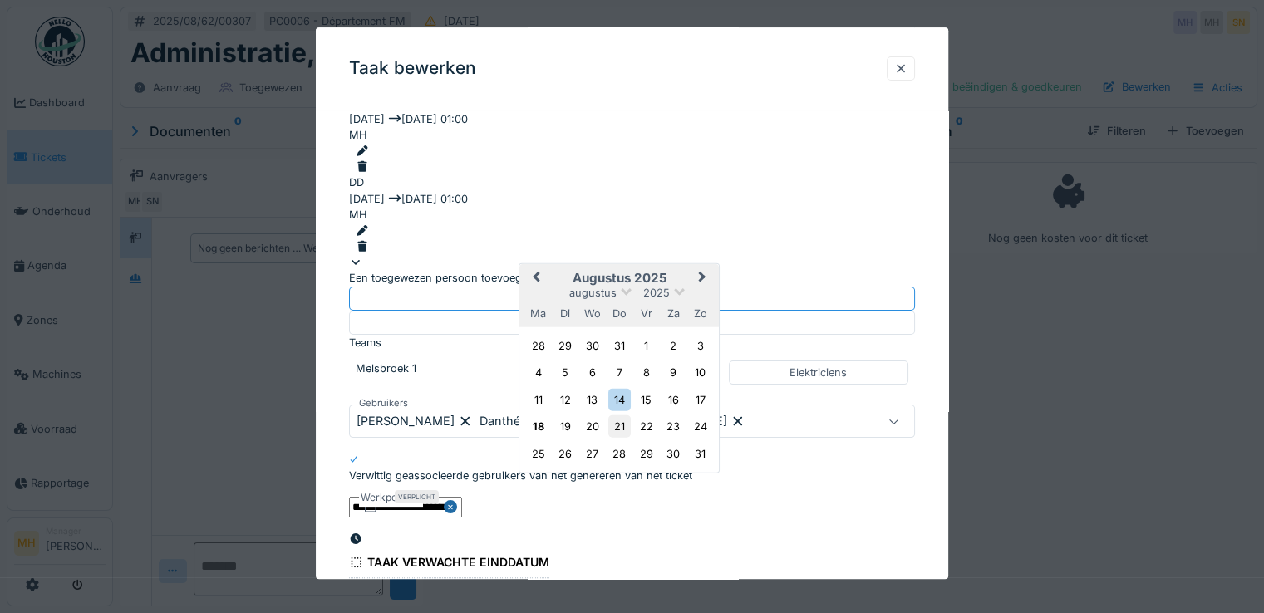
click at [620, 415] on div "21" at bounding box center [619, 426] width 22 height 22
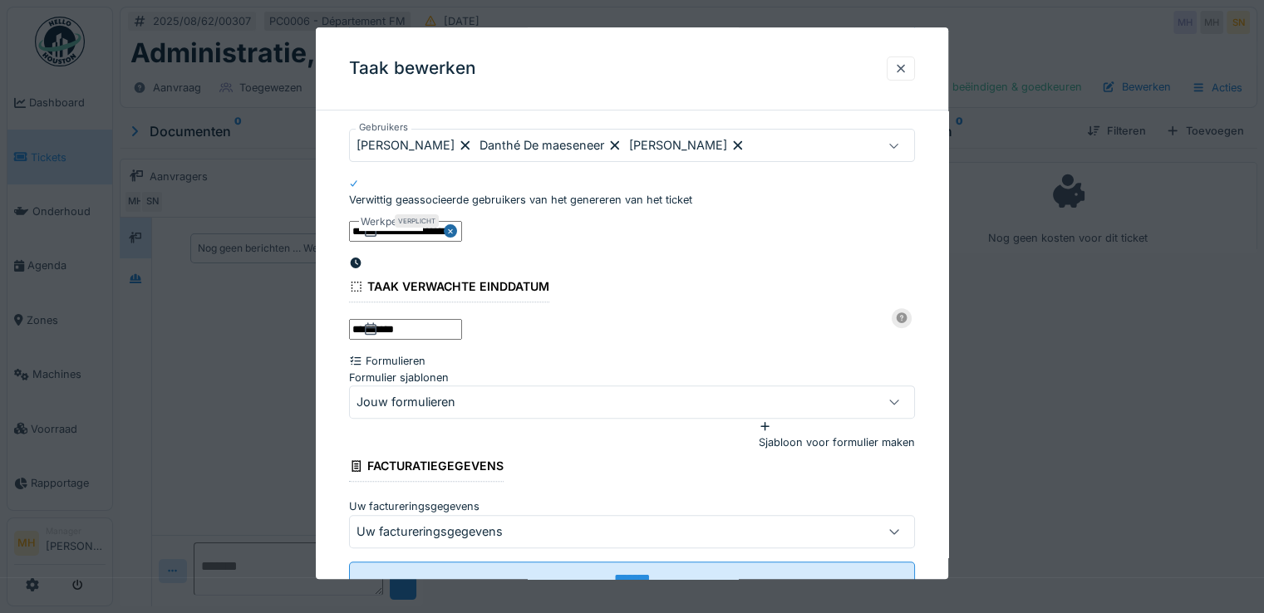
scroll to position [526, 0]
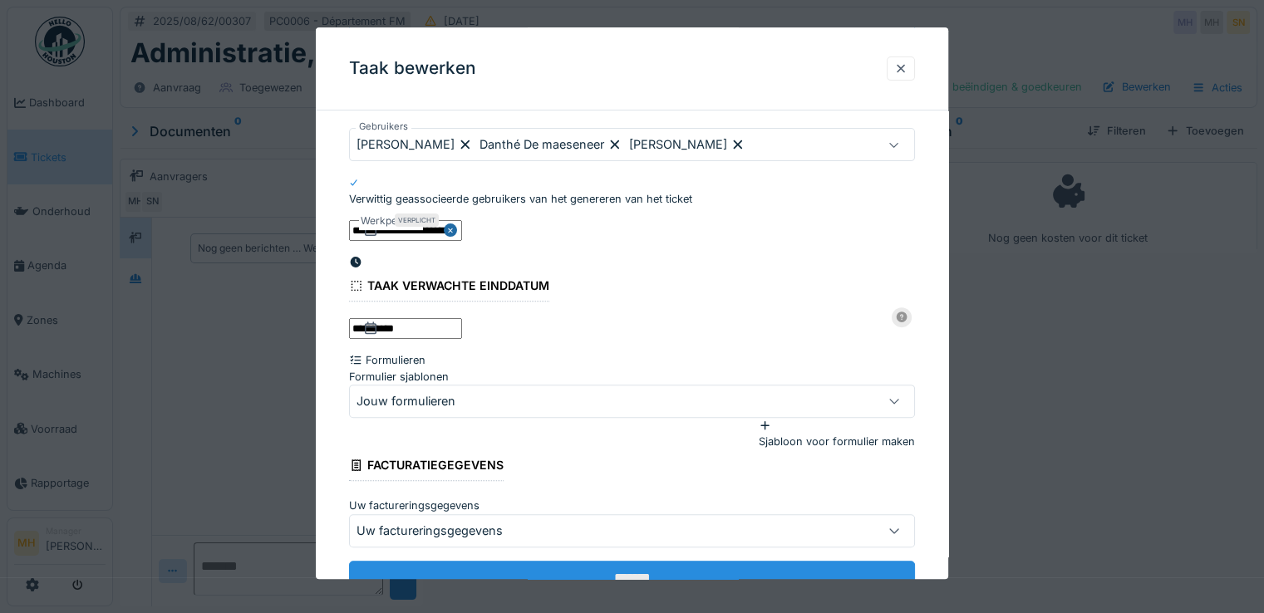
click at [604, 561] on input "*******" at bounding box center [632, 578] width 566 height 35
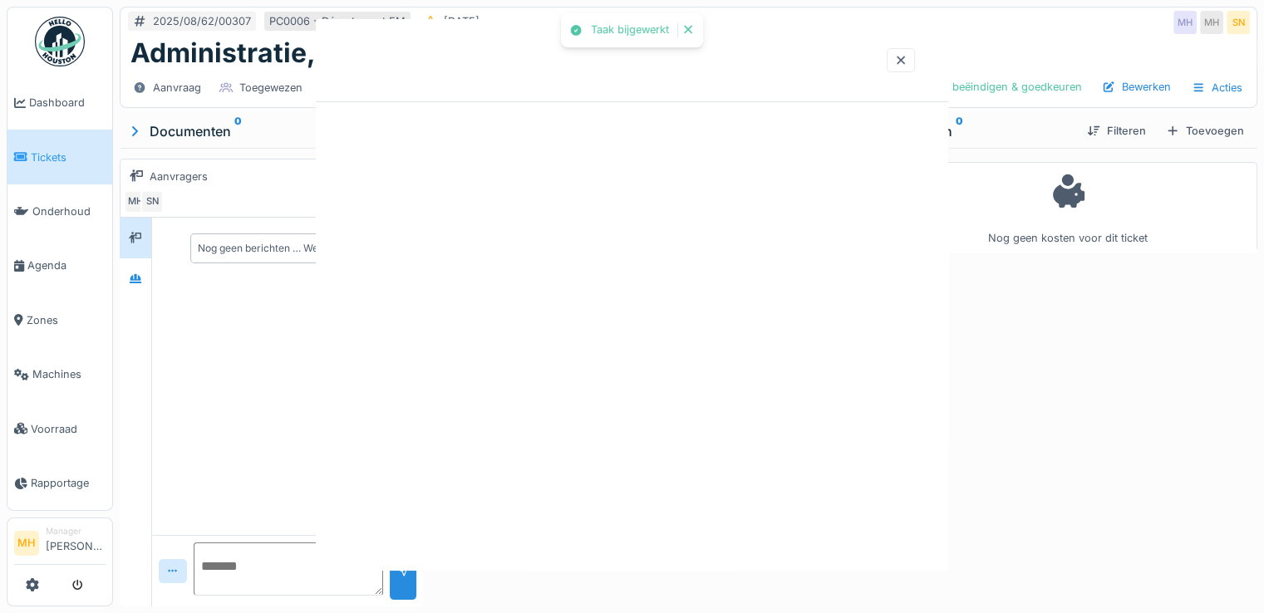
scroll to position [0, 0]
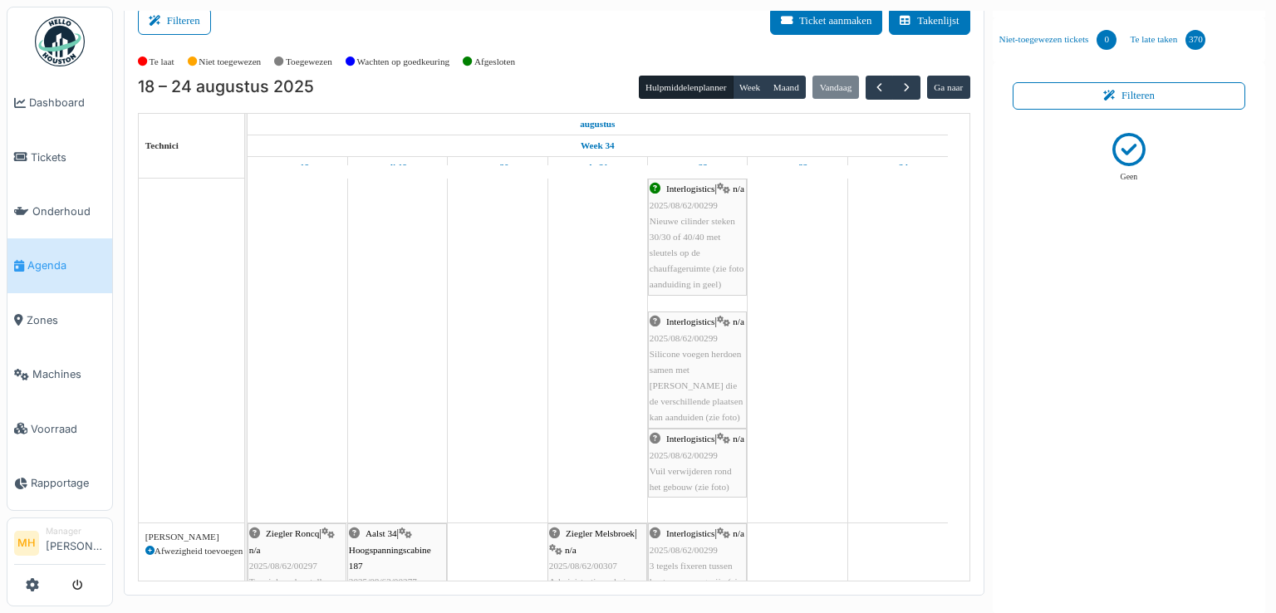
click at [698, 269] on span "Nieuwe cilinder steken 30/30 of 40/40 met sleutels op de chauffageruimte (zie f…" at bounding box center [697, 253] width 94 height 74
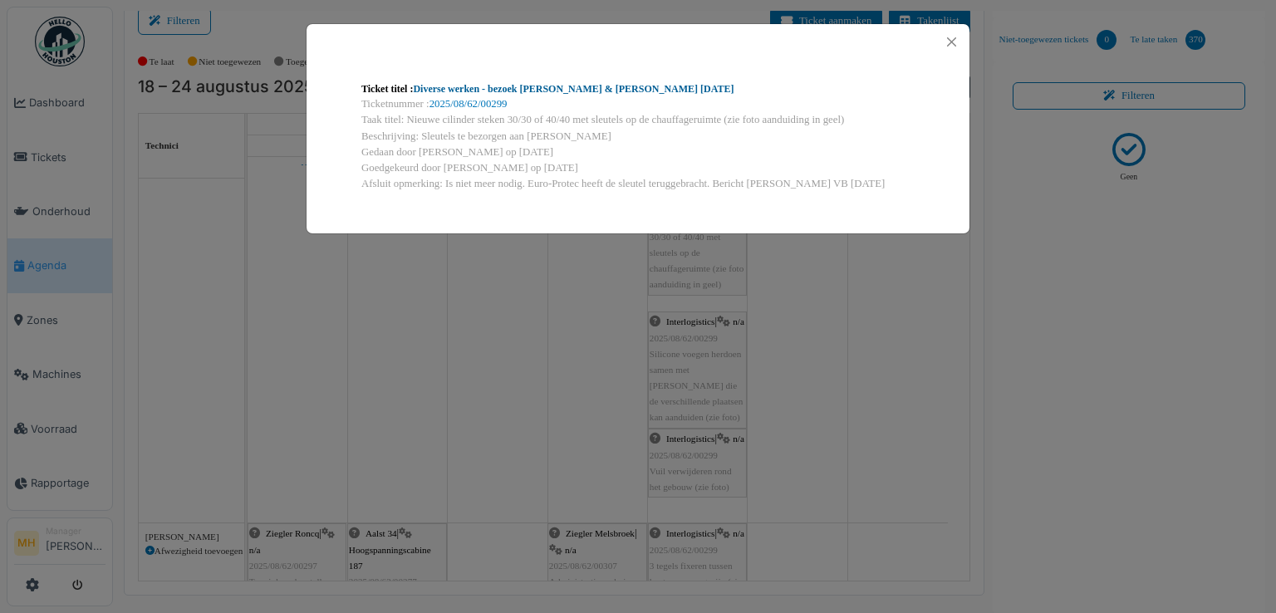
click at [535, 91] on link "Diverse werken - bezoek Marc & Samuel 07.08.2025" at bounding box center [573, 89] width 321 height 12
drag, startPoint x: 939, startPoint y: 56, endPoint x: 925, endPoint y: 63, distance: 15.3
click at [939, 55] on div at bounding box center [638, 42] width 663 height 36
click at [950, 37] on button "Close" at bounding box center [951, 42] width 22 height 22
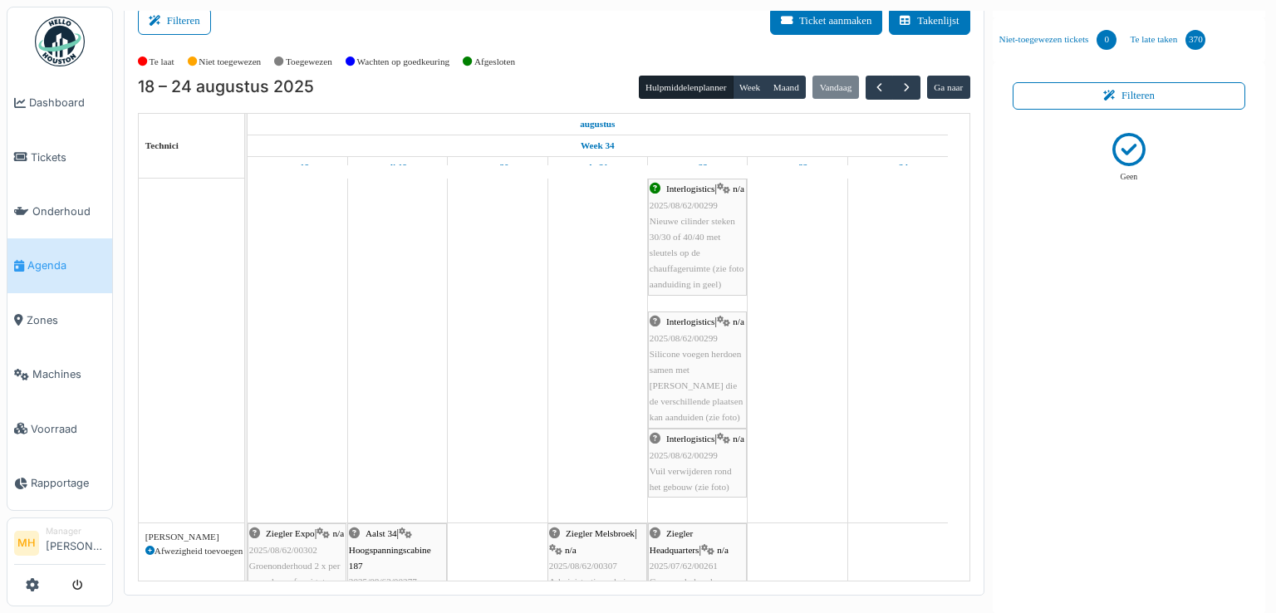
scroll to position [1198, 0]
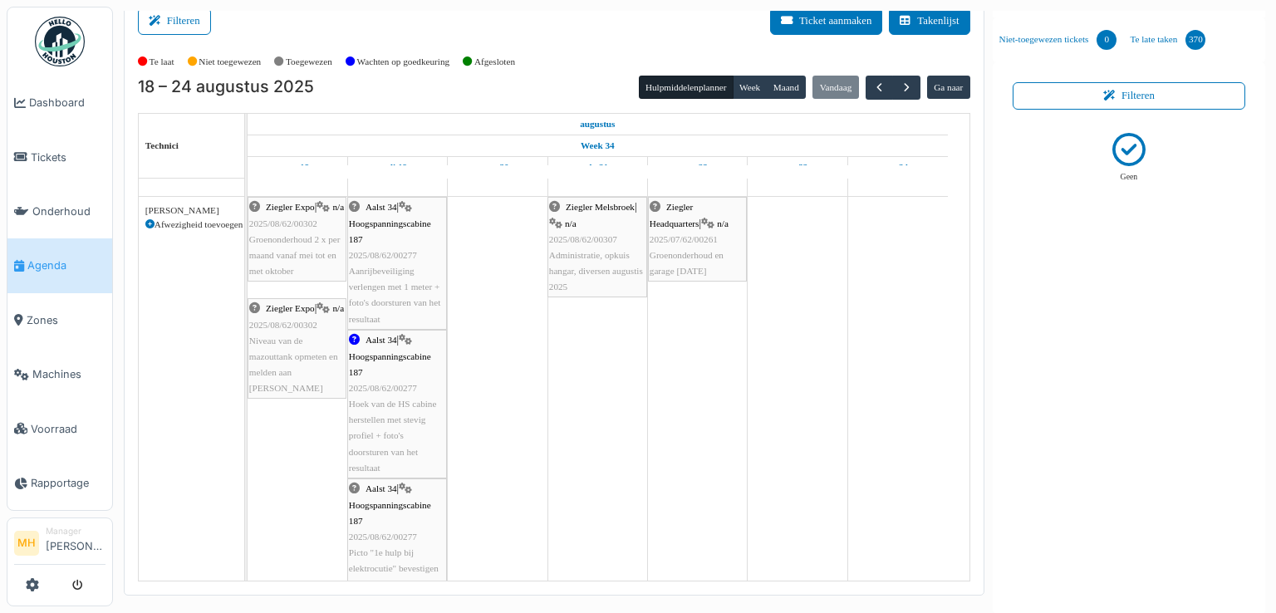
click at [65, 37] on img at bounding box center [60, 42] width 50 height 50
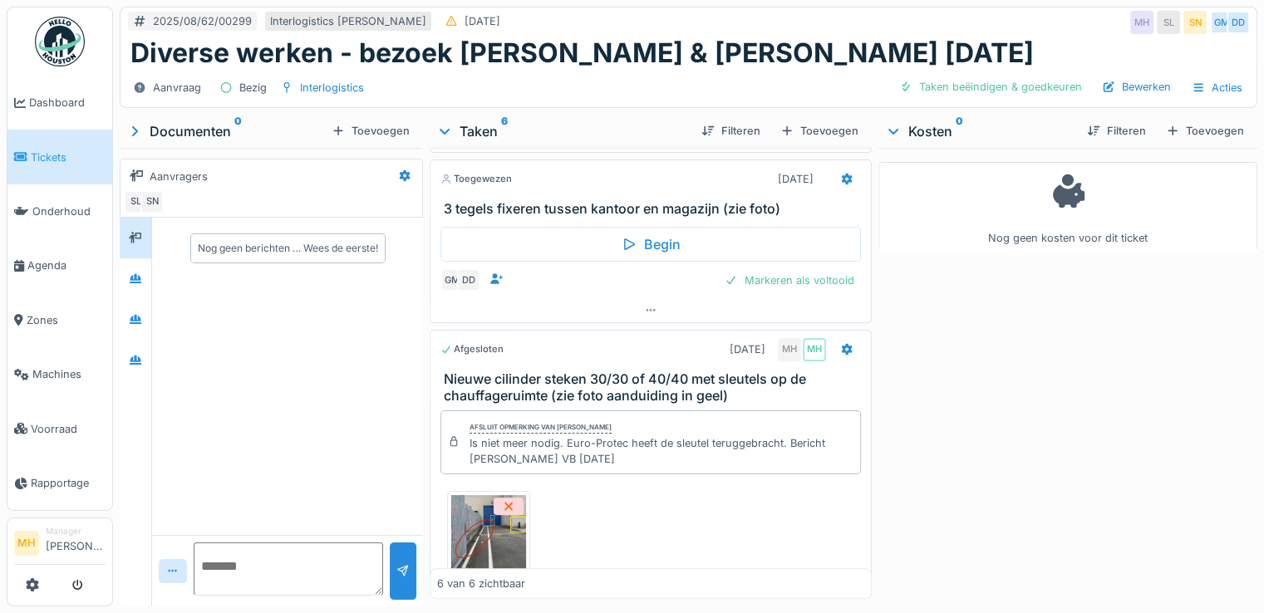
scroll to position [825, 0]
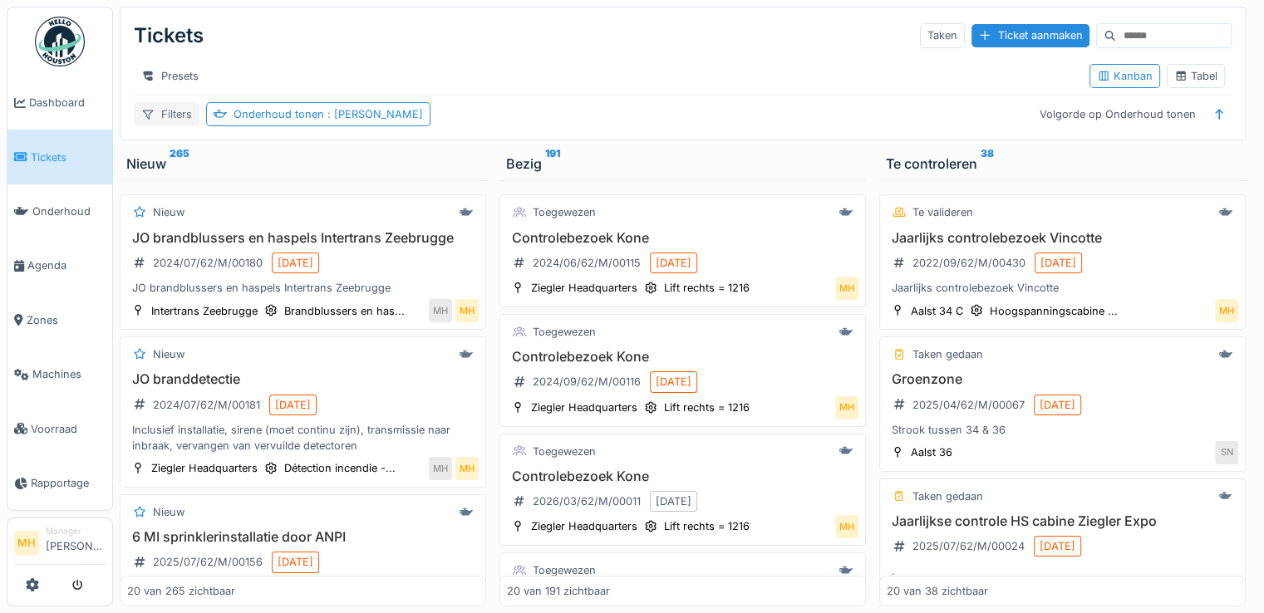
click at [174, 126] on div "Filters" at bounding box center [167, 114] width 66 height 24
click at [665, 61] on div "Presets Kanban Tabel" at bounding box center [682, 75] width 1097 height 37
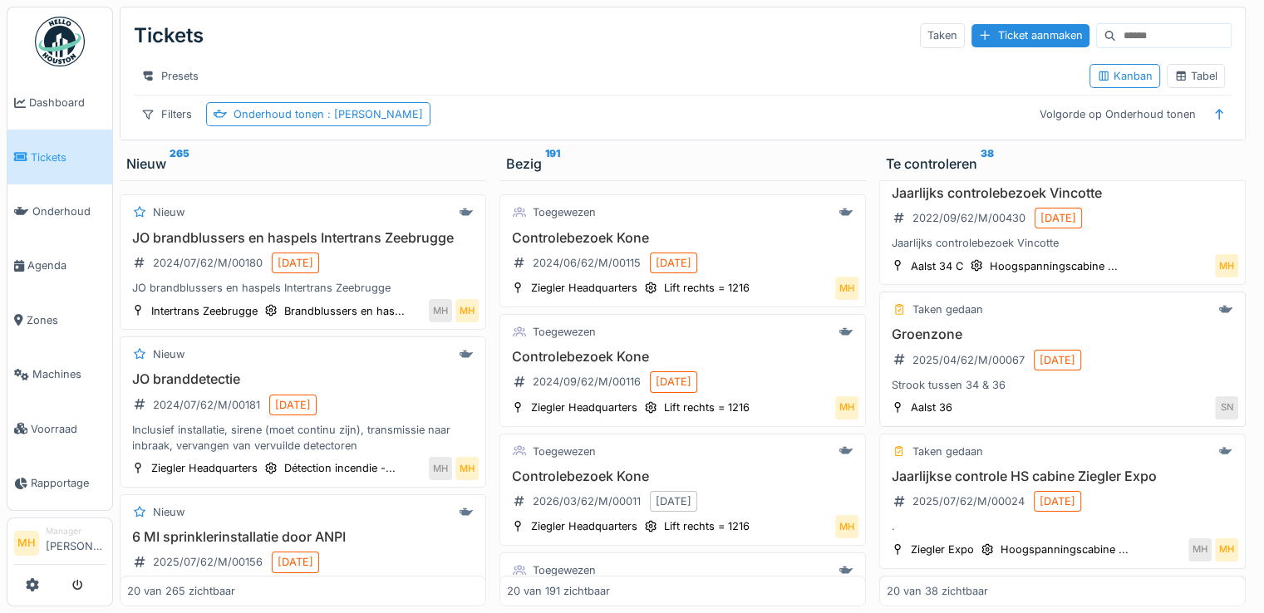
scroll to position [83, 0]
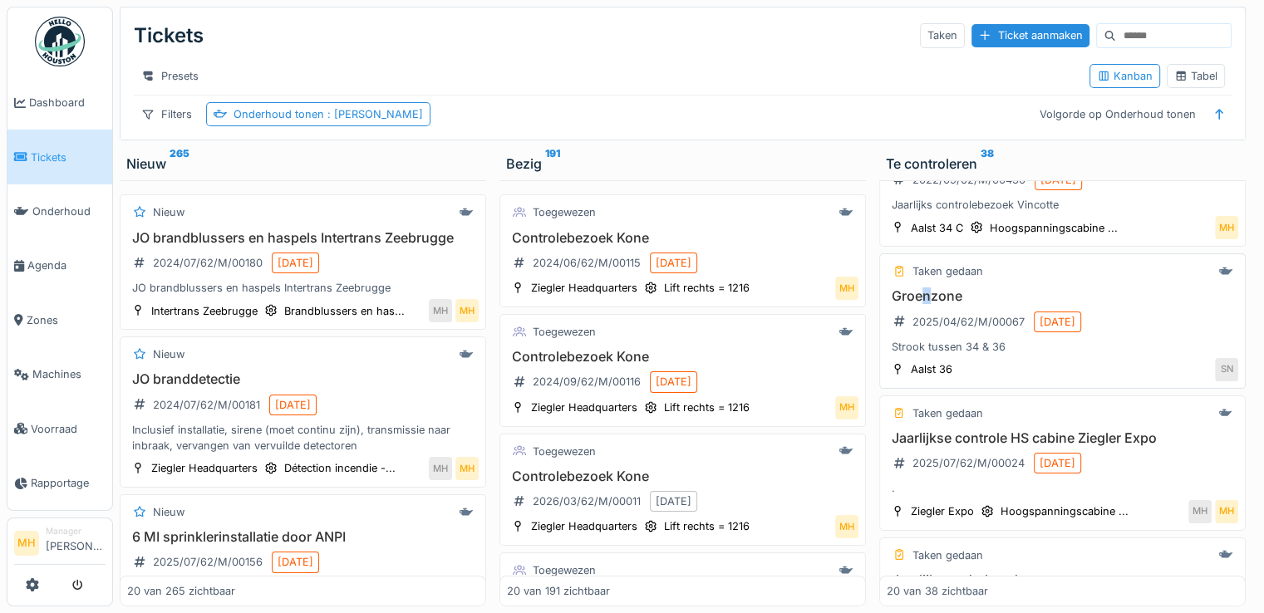
click at [917, 304] on h3 "Groenzone" at bounding box center [1061, 296] width 351 height 16
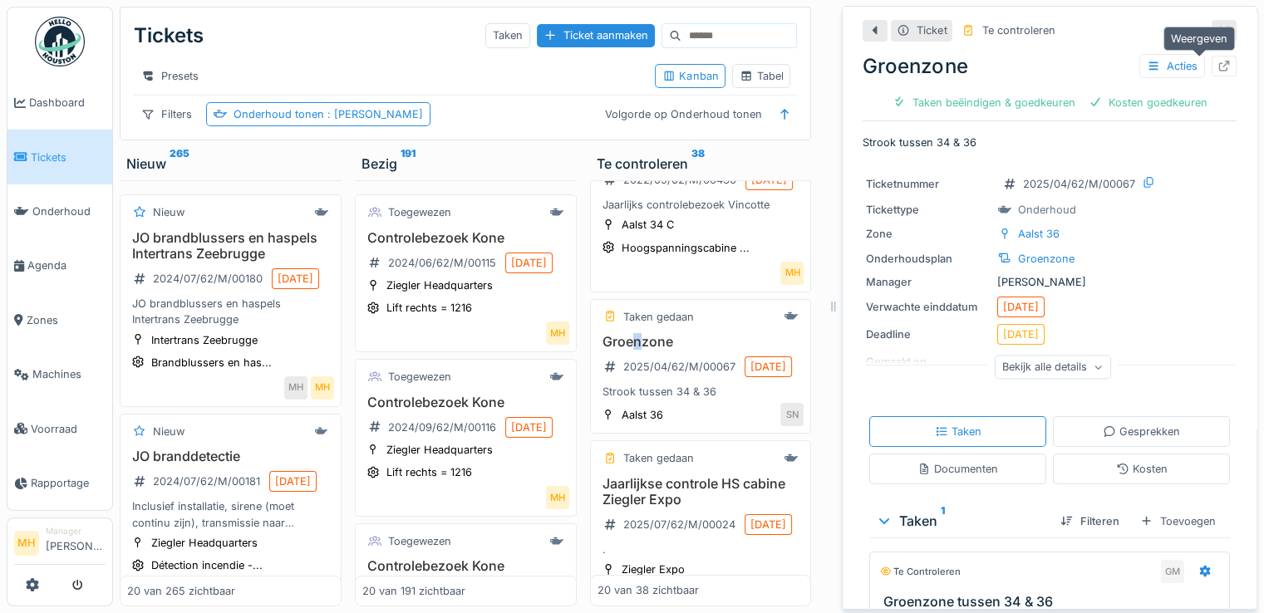
click at [1217, 64] on icon at bounding box center [1223, 66] width 13 height 11
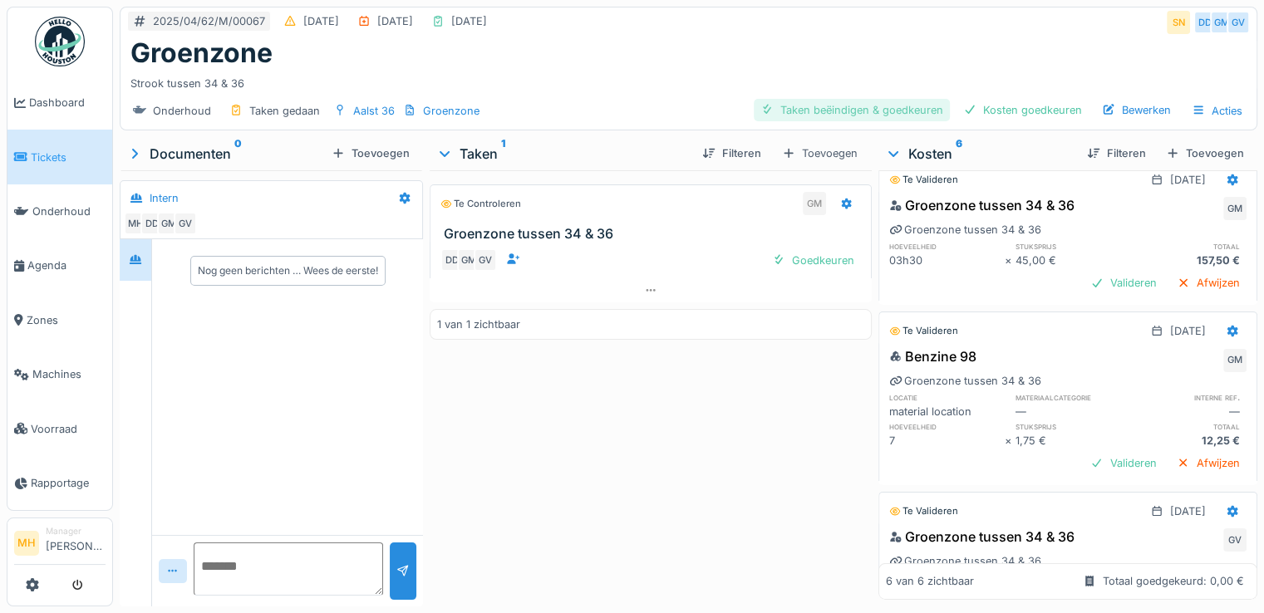
scroll to position [78, 0]
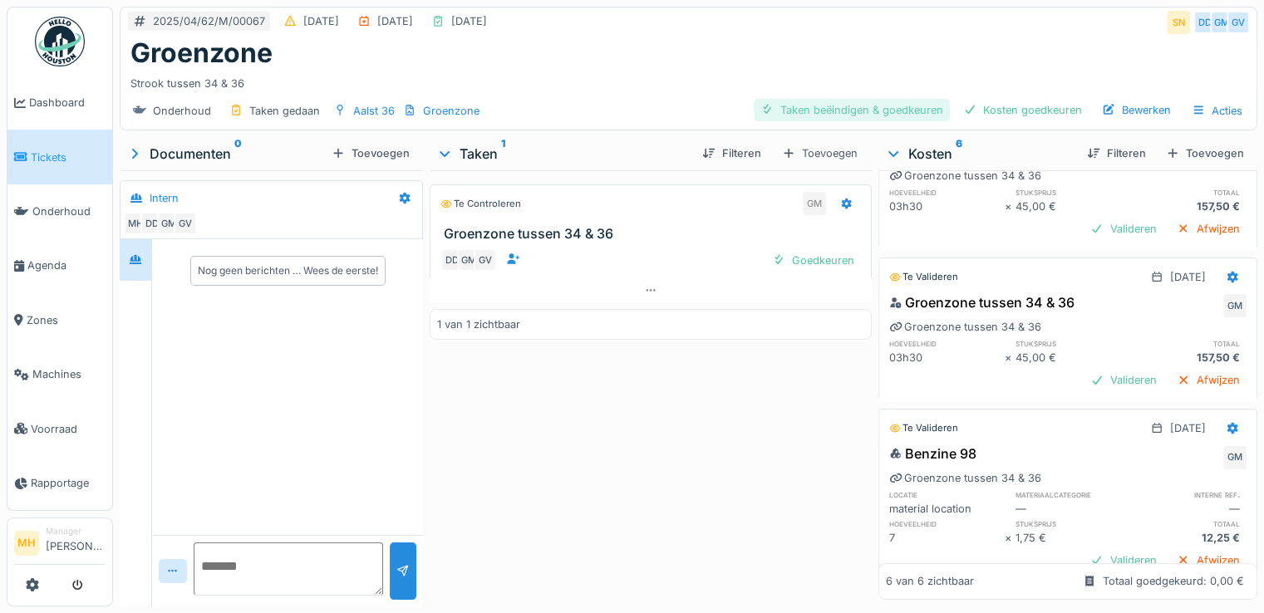
click at [837, 110] on div "Taken beëindigen & goedkeuren" at bounding box center [852, 110] width 196 height 22
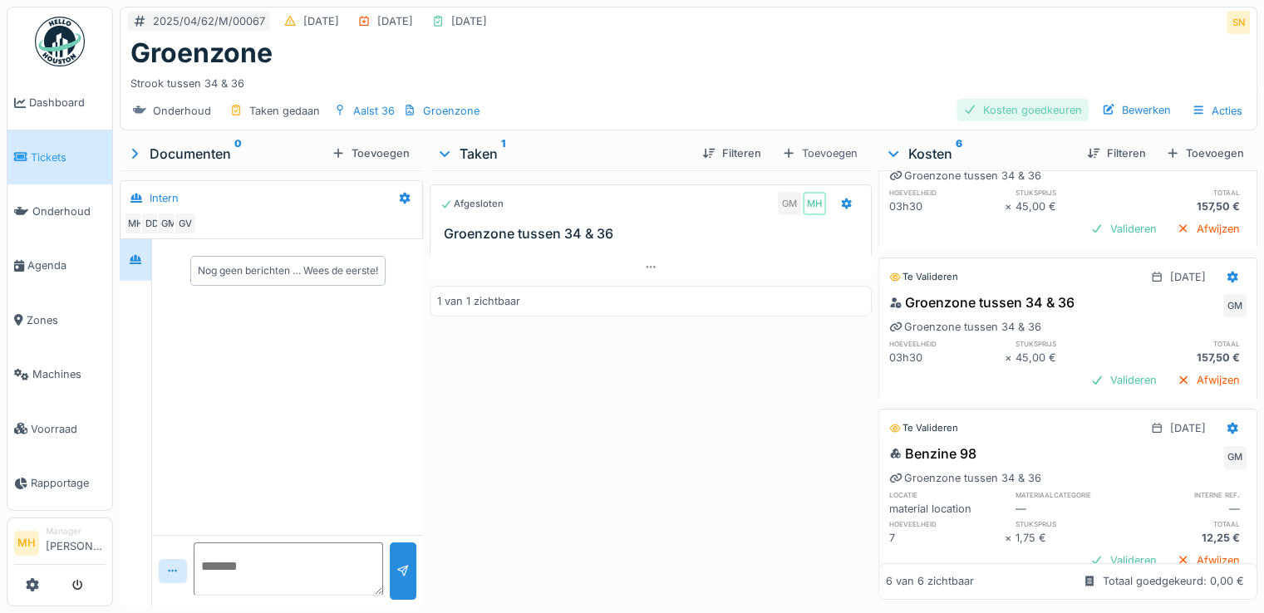
click at [1009, 109] on div "Kosten goedkeuren" at bounding box center [1022, 110] width 132 height 22
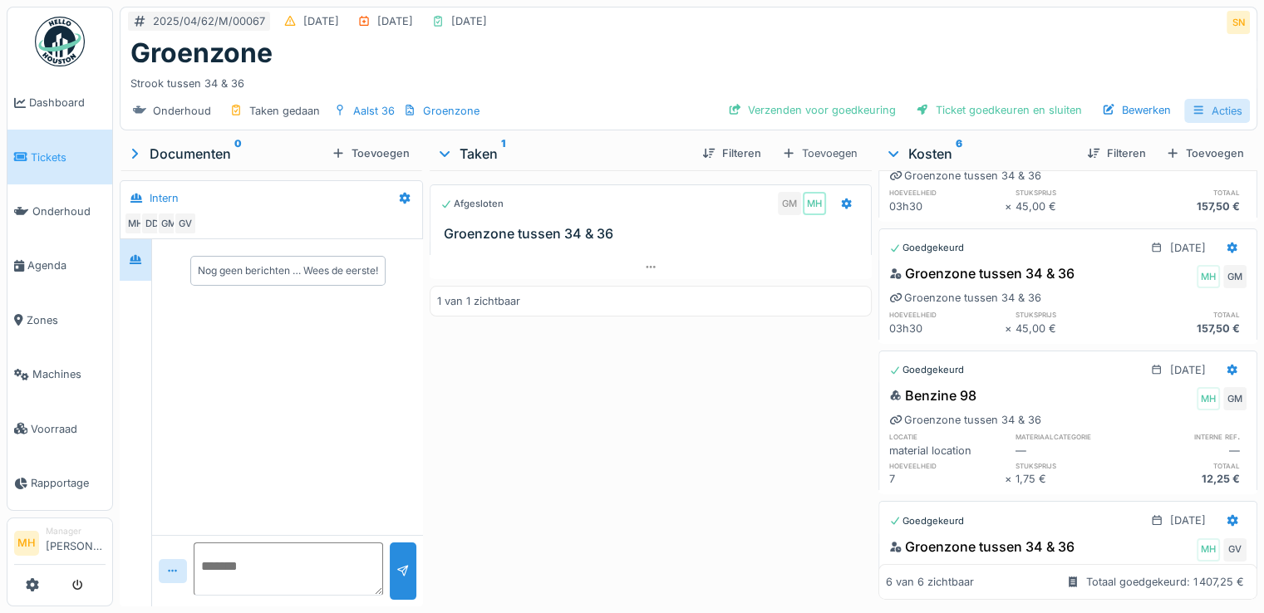
click at [1217, 113] on div "Acties" at bounding box center [1217, 111] width 66 height 24
click at [1146, 195] on div "Kostenrapport" at bounding box center [1154, 196] width 127 height 25
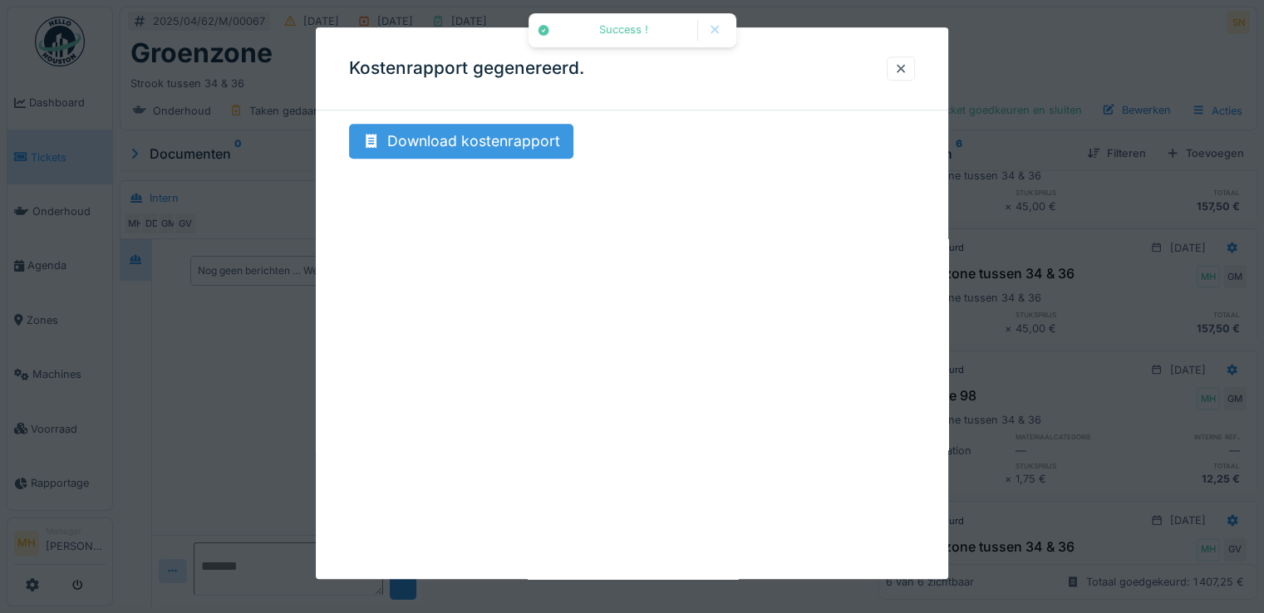
click at [439, 136] on div "Download kostenrapport" at bounding box center [461, 141] width 224 height 35
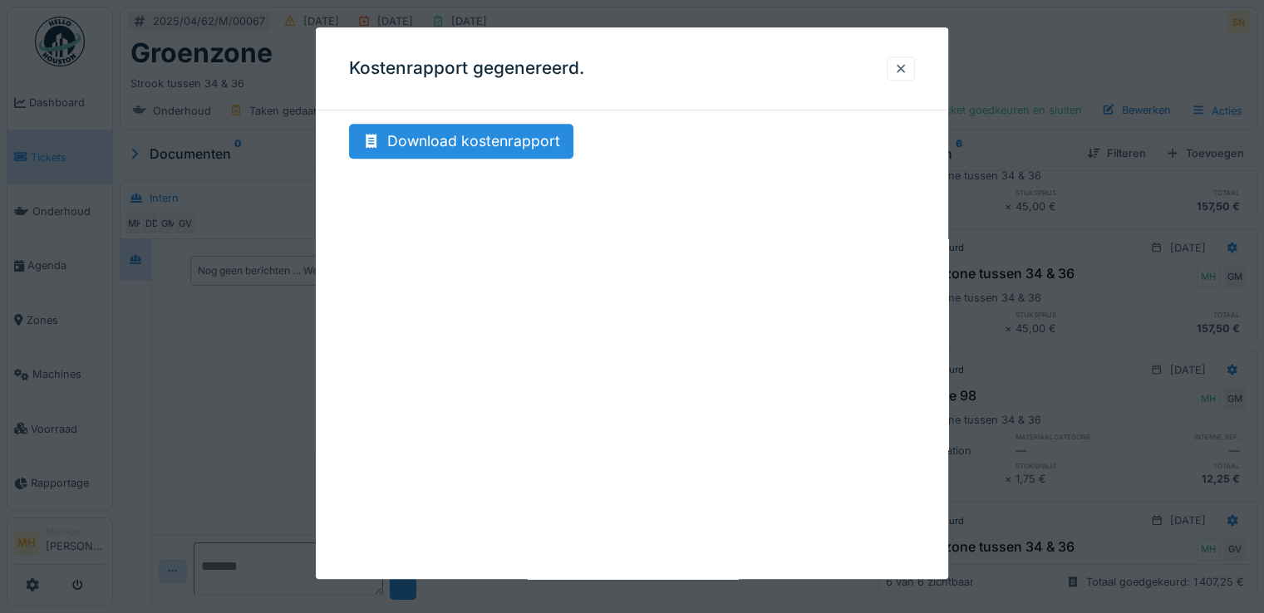
drag, startPoint x: 904, startPoint y: 62, endPoint x: 933, endPoint y: 134, distance: 77.1
click at [904, 61] on div at bounding box center [900, 69] width 13 height 16
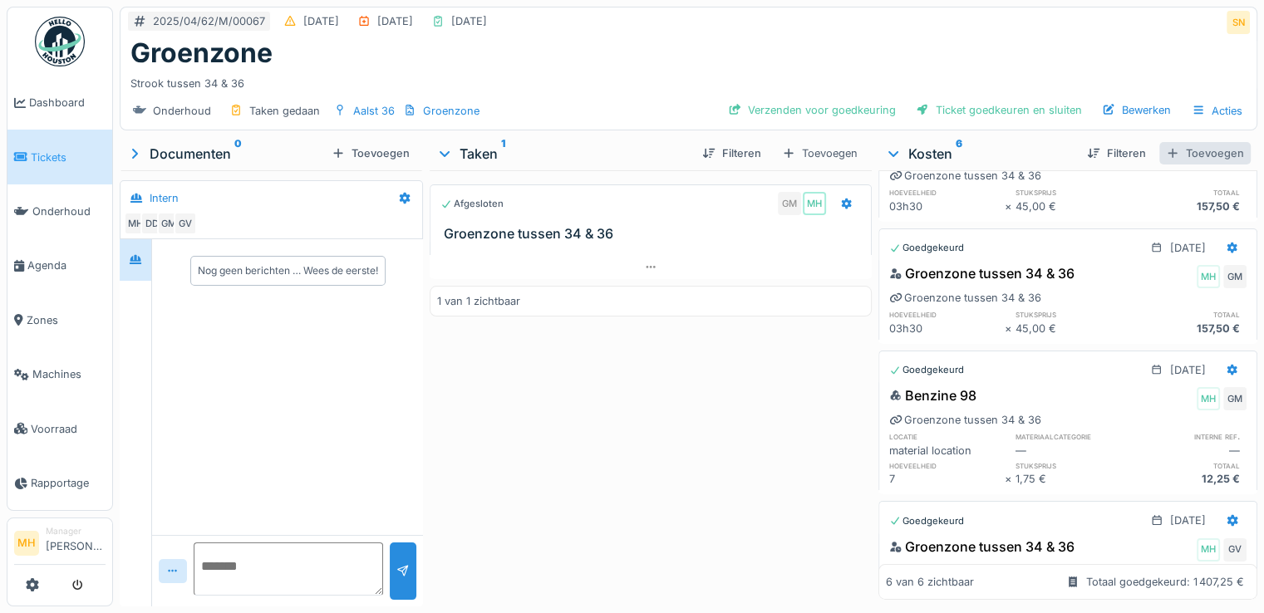
click at [1176, 157] on div "Toevoegen" at bounding box center [1204, 153] width 91 height 22
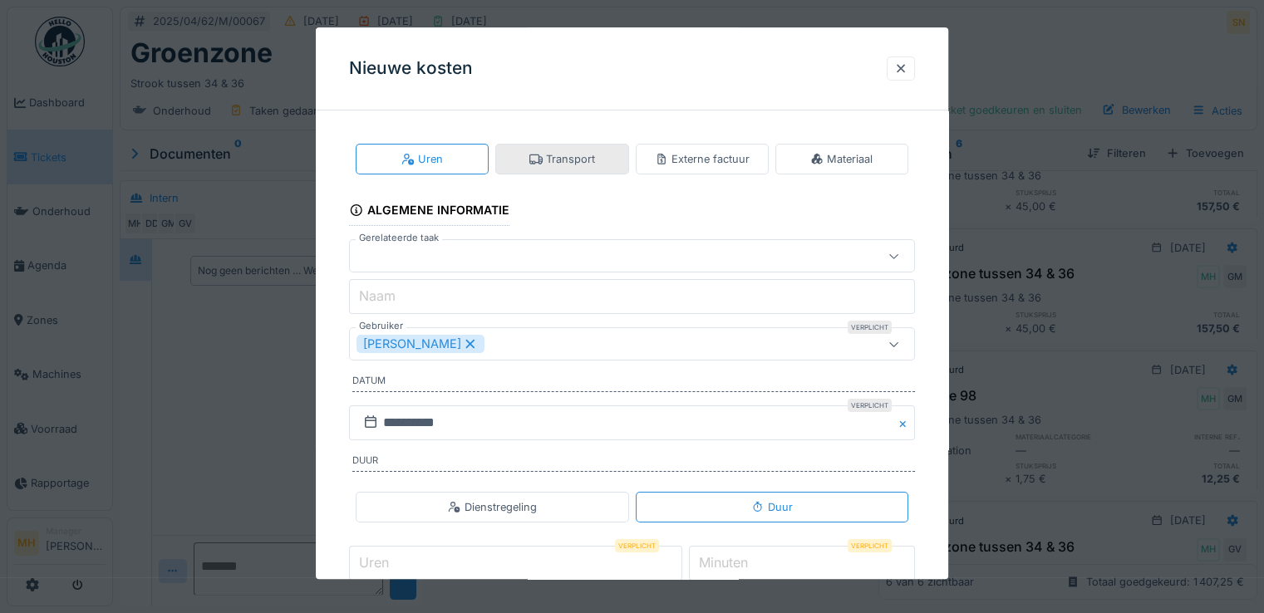
click at [605, 159] on div "Transport" at bounding box center [561, 159] width 133 height 31
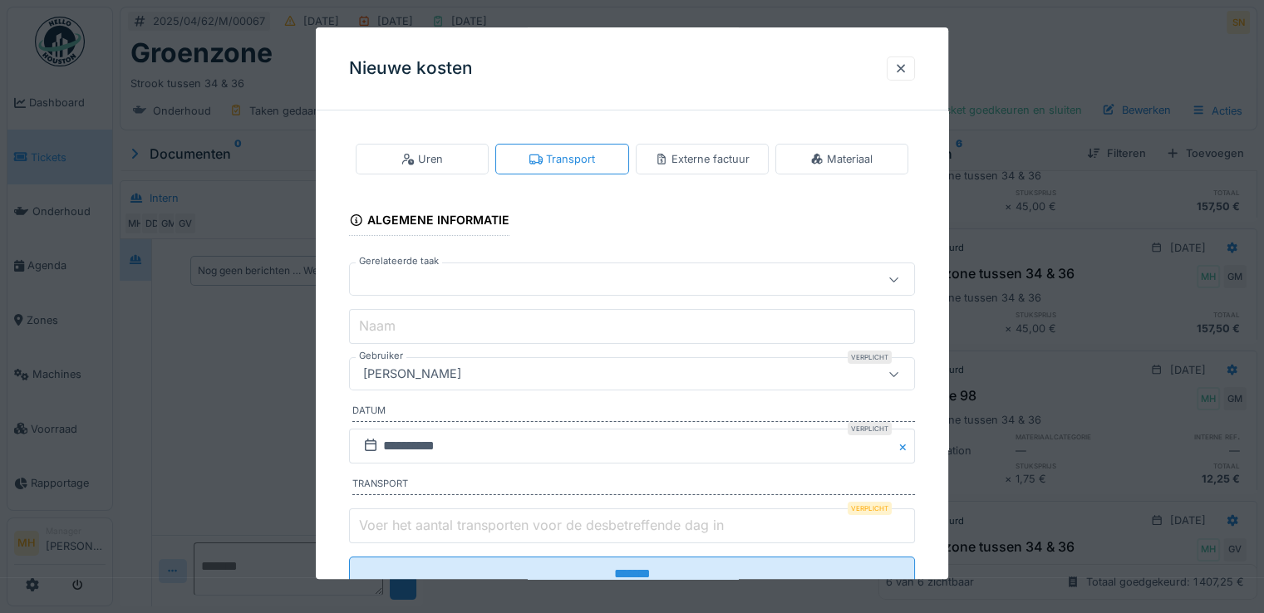
click at [439, 372] on div "[PERSON_NAME]" at bounding box center [411, 375] width 111 height 18
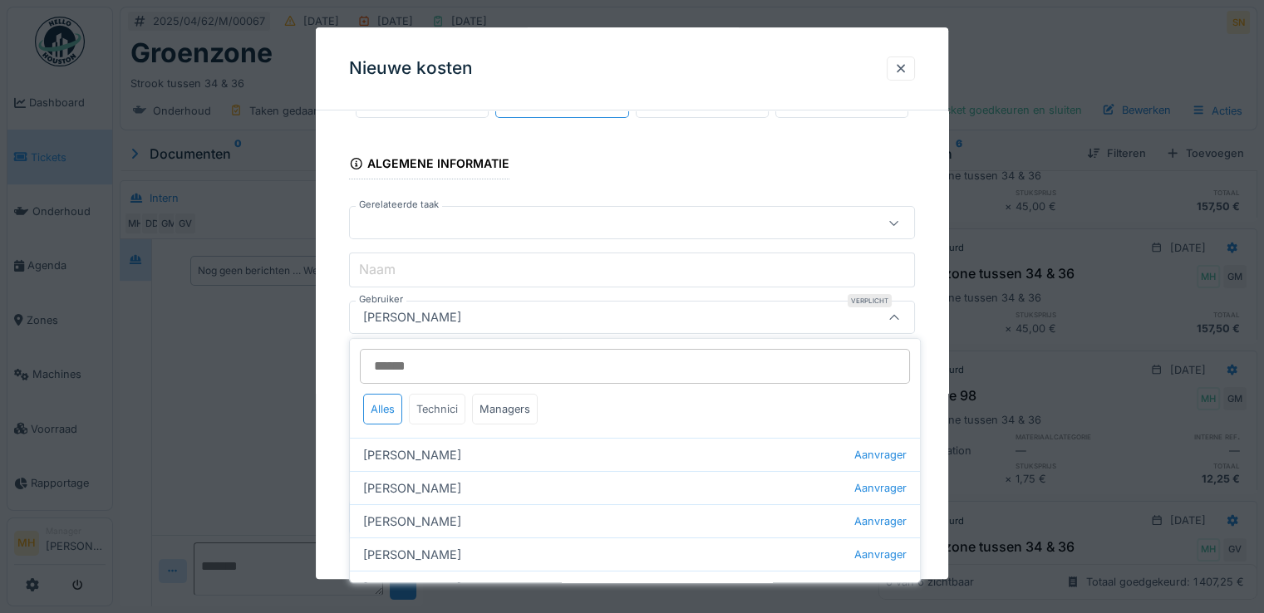
click at [436, 408] on div "Technici" at bounding box center [437, 409] width 56 height 31
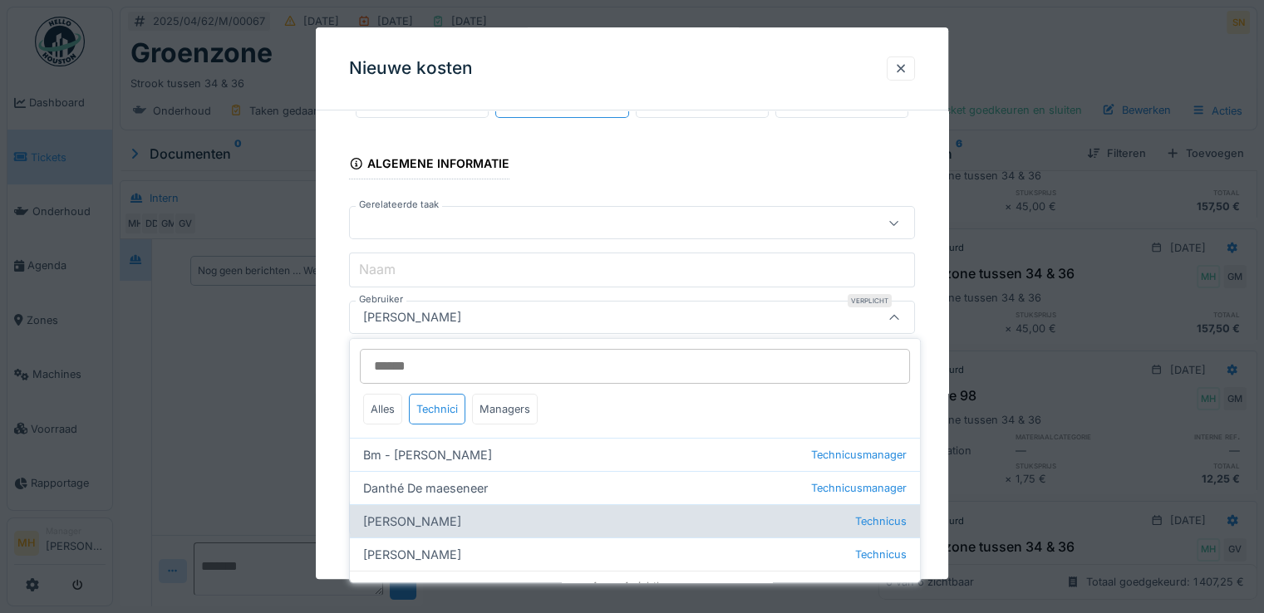
click at [419, 519] on div "[PERSON_NAME] Technicus" at bounding box center [635, 520] width 570 height 33
type input "****"
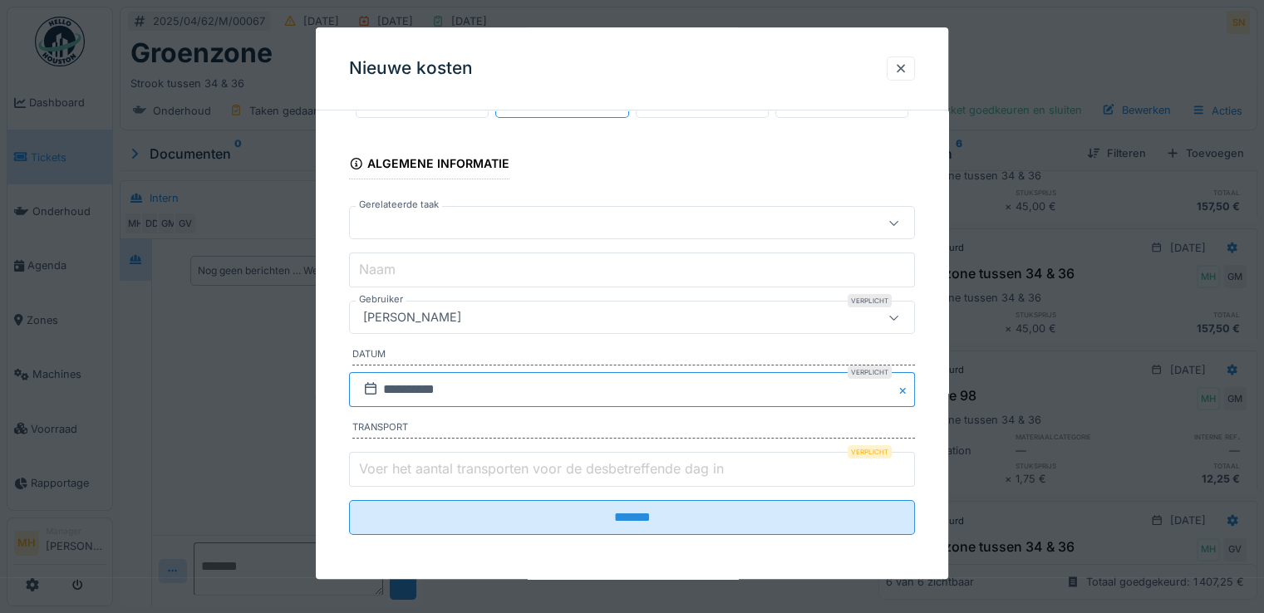
click at [449, 395] on input "**********" at bounding box center [632, 389] width 566 height 35
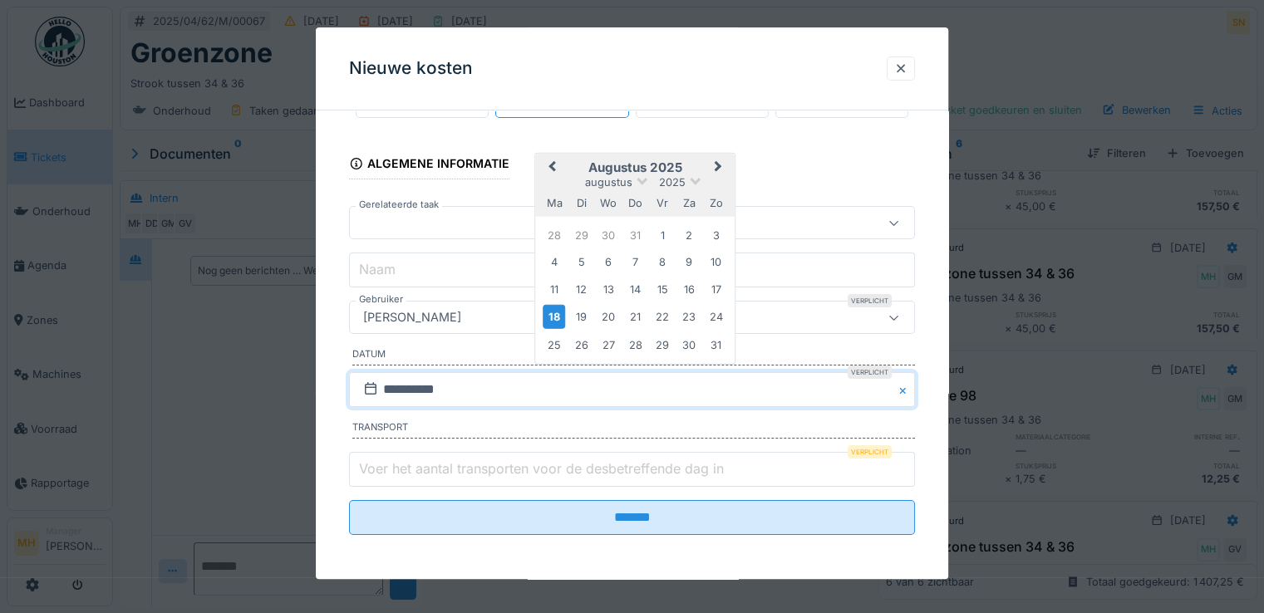
click at [552, 157] on button "Previous Month" at bounding box center [550, 168] width 27 height 27
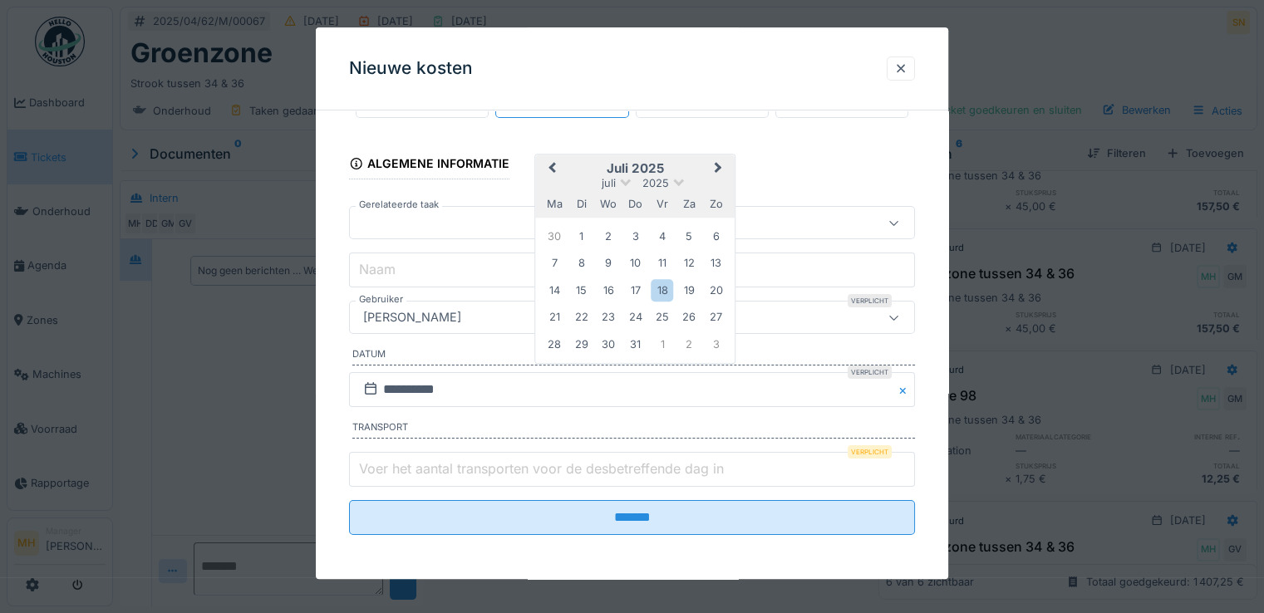
click at [552, 157] on button "Previous Month" at bounding box center [550, 170] width 27 height 27
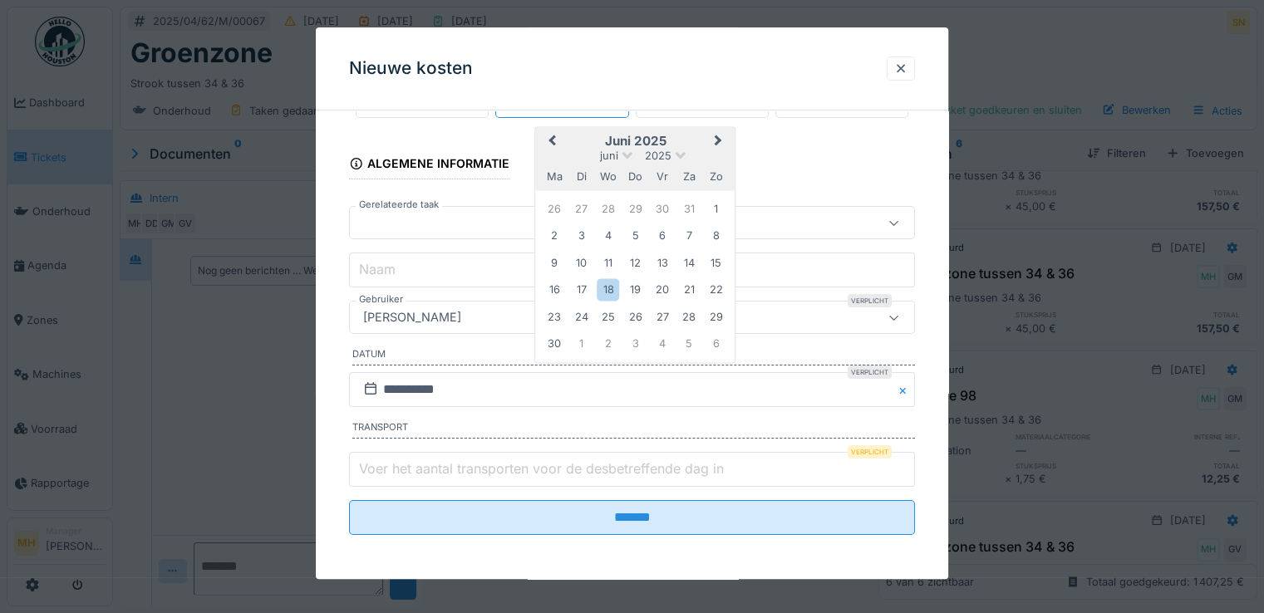
click at [547, 137] on button "Previous Month" at bounding box center [550, 143] width 27 height 27
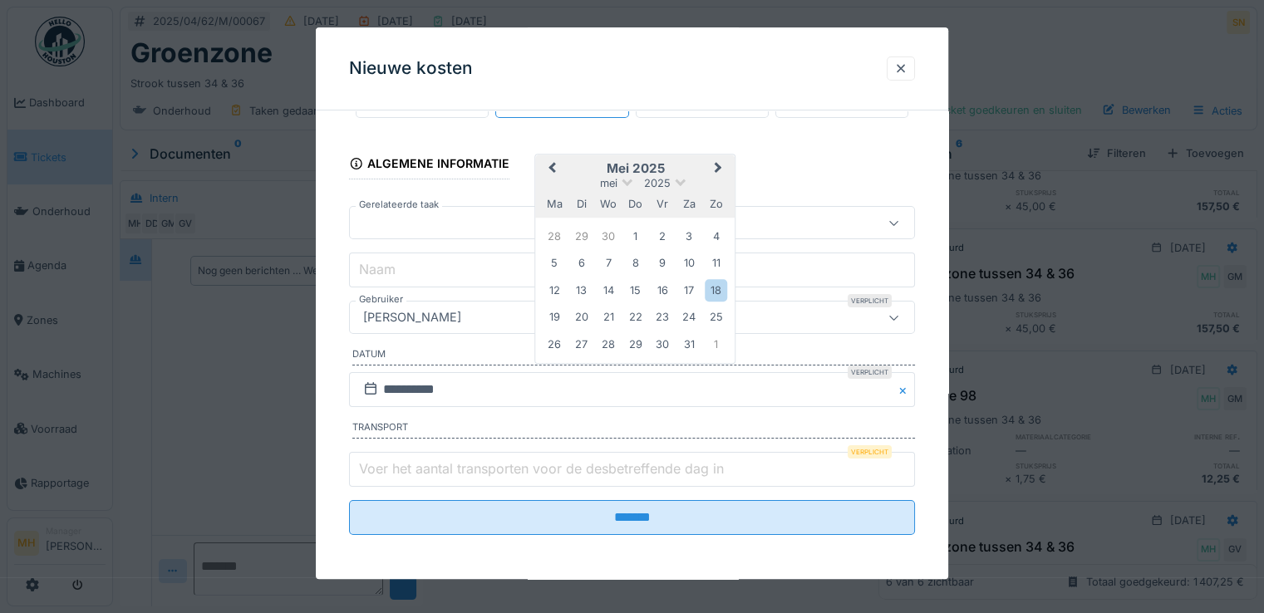
click at [552, 168] on span "Previous Month" at bounding box center [552, 170] width 0 height 20
click at [583, 346] on div "29" at bounding box center [581, 344] width 22 height 22
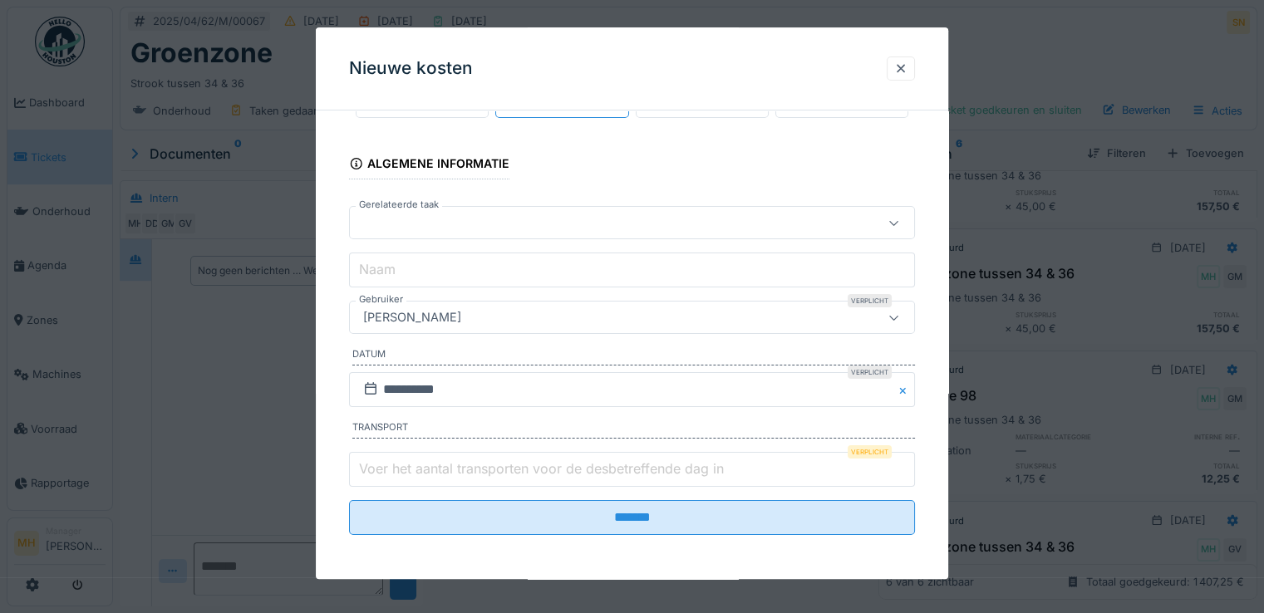
drag, startPoint x: 399, startPoint y: 463, endPoint x: 542, endPoint y: 457, distance: 143.8
click at [422, 463] on label "Voer het aantal transporten voor de desbetreffende dag in" at bounding box center [541, 469] width 371 height 20
click at [422, 463] on input "Voer het aantal transporten voor de desbetreffende dag in" at bounding box center [632, 469] width 566 height 35
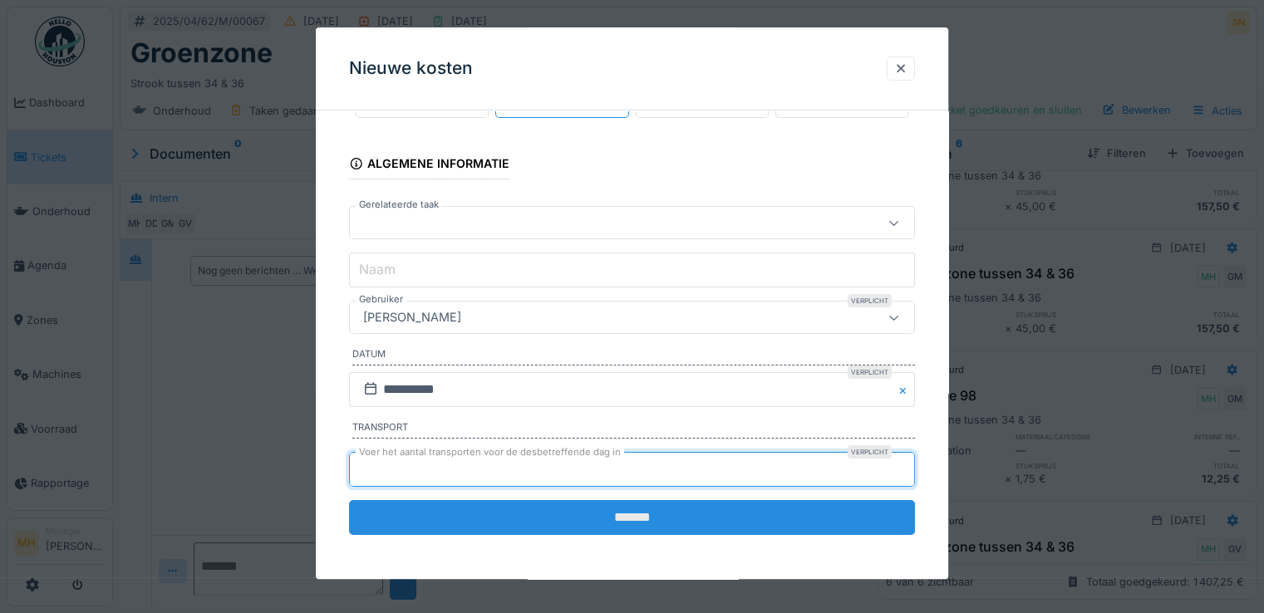
type input "*"
click at [605, 518] on input "*******" at bounding box center [632, 517] width 566 height 35
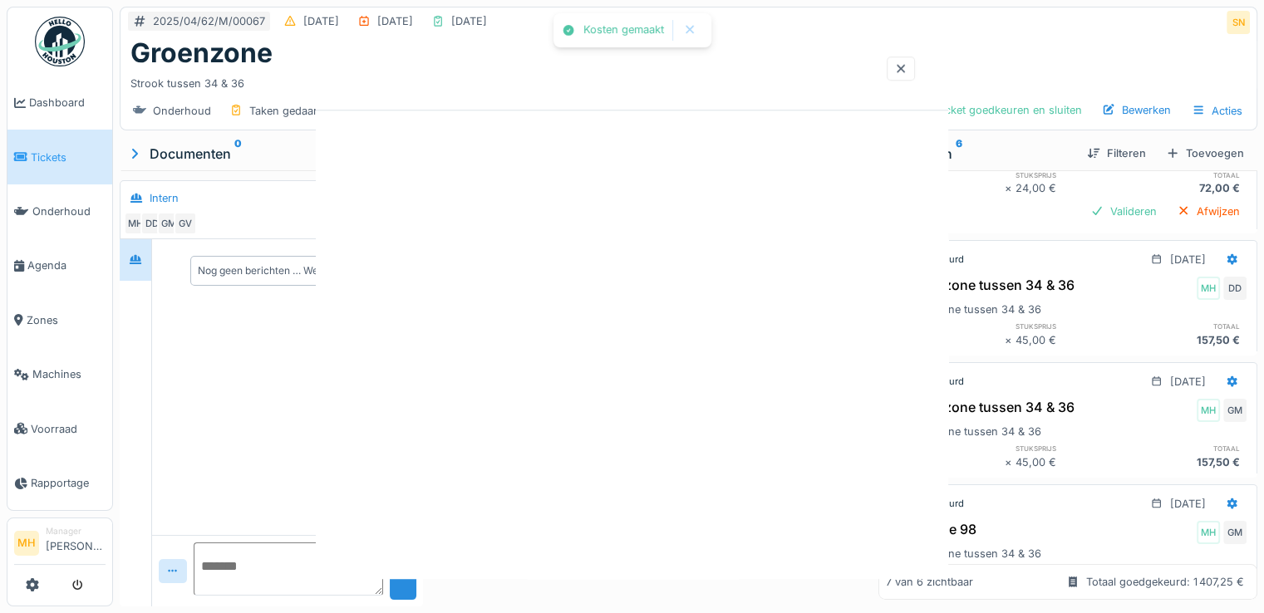
scroll to position [212, 0]
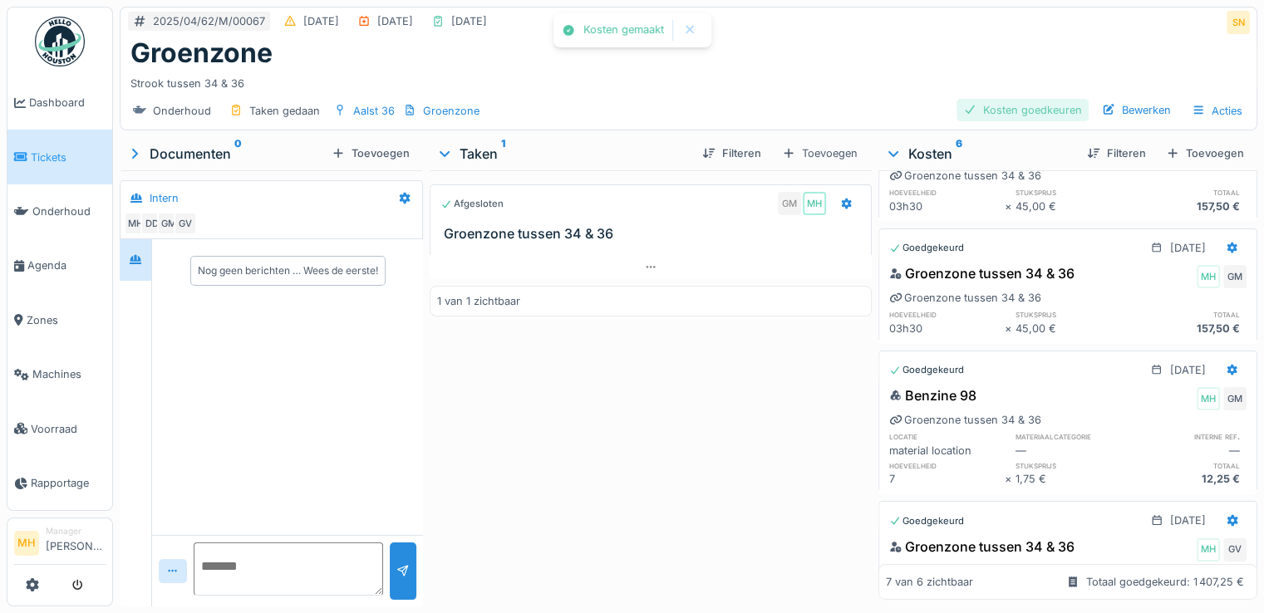
drag, startPoint x: 1006, startPoint y: 106, endPoint x: 1000, endPoint y: 115, distance: 11.5
click at [1006, 107] on div "Kosten goedkeuren" at bounding box center [1022, 110] width 132 height 22
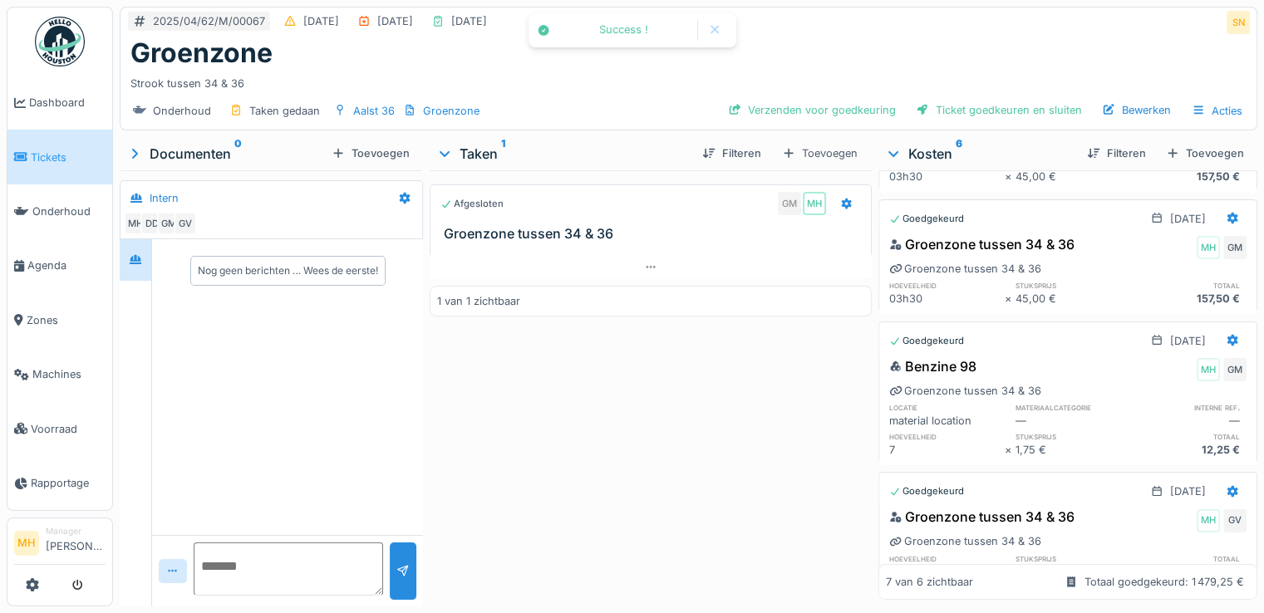
scroll to position [183, 0]
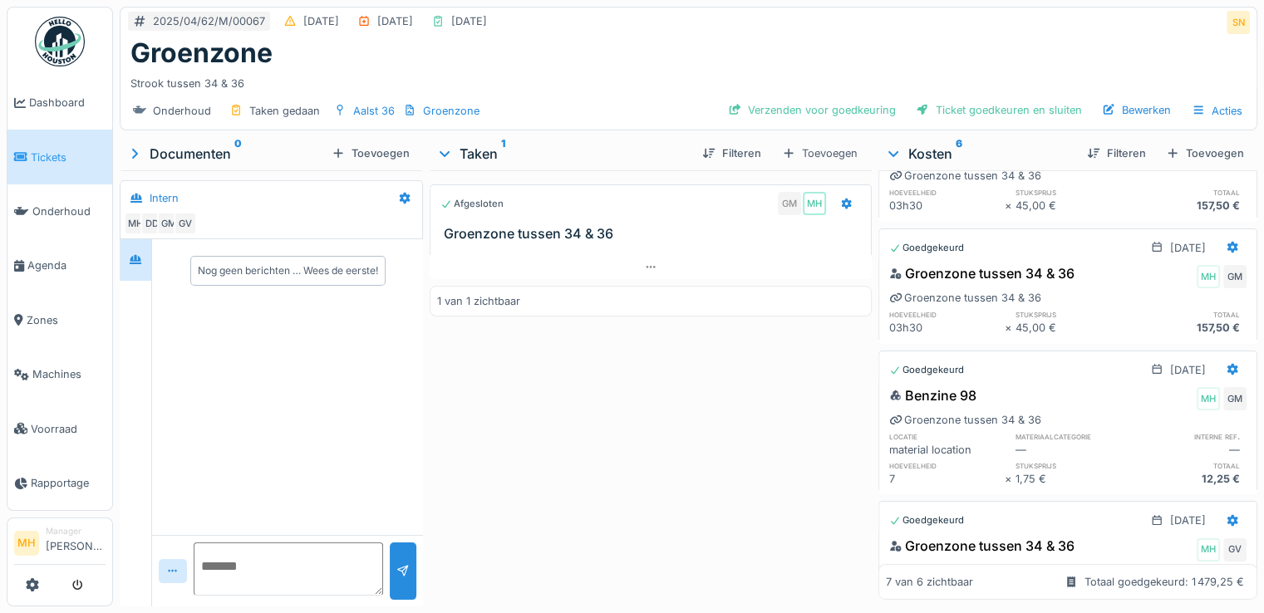
drag, startPoint x: 1117, startPoint y: 107, endPoint x: 1101, endPoint y: 130, distance: 27.4
click at [1117, 109] on div "Bewerken" at bounding box center [1136, 110] width 82 height 22
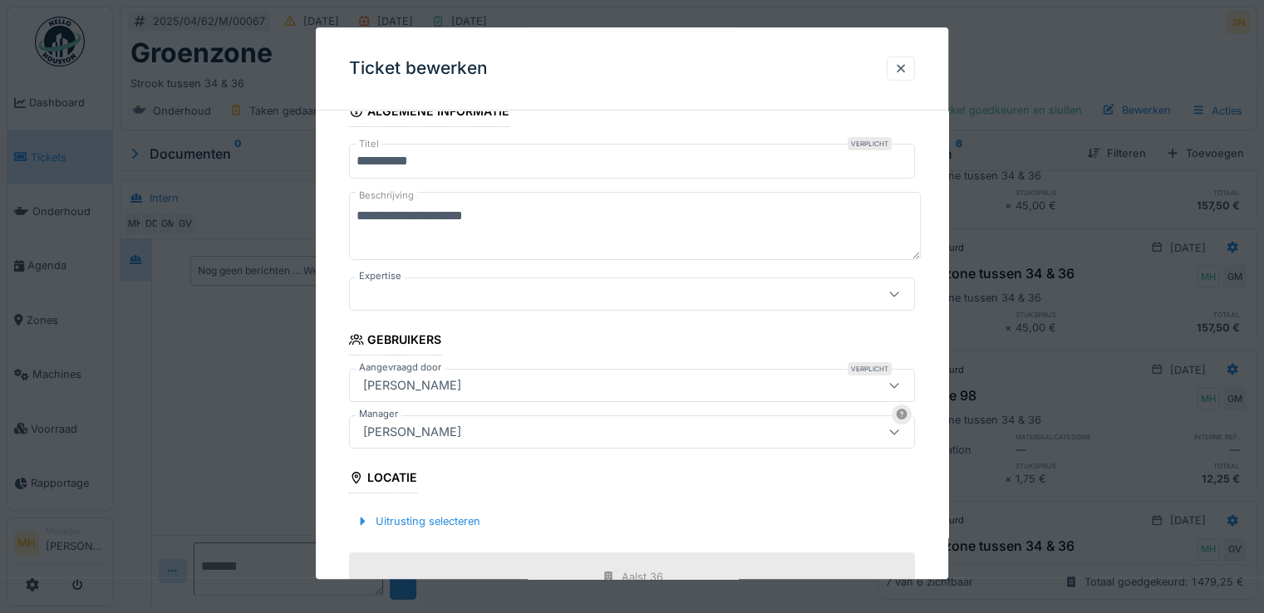
scroll to position [0, 0]
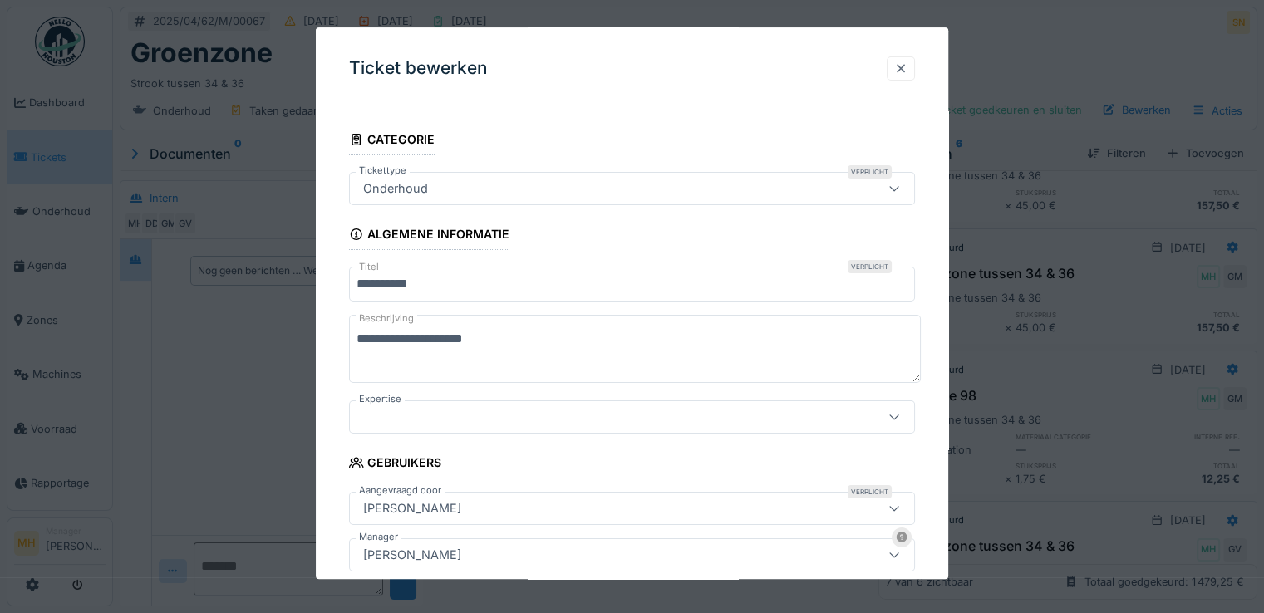
click at [911, 60] on div at bounding box center [900, 68] width 28 height 24
